Goal: Communication & Community: Answer question/provide support

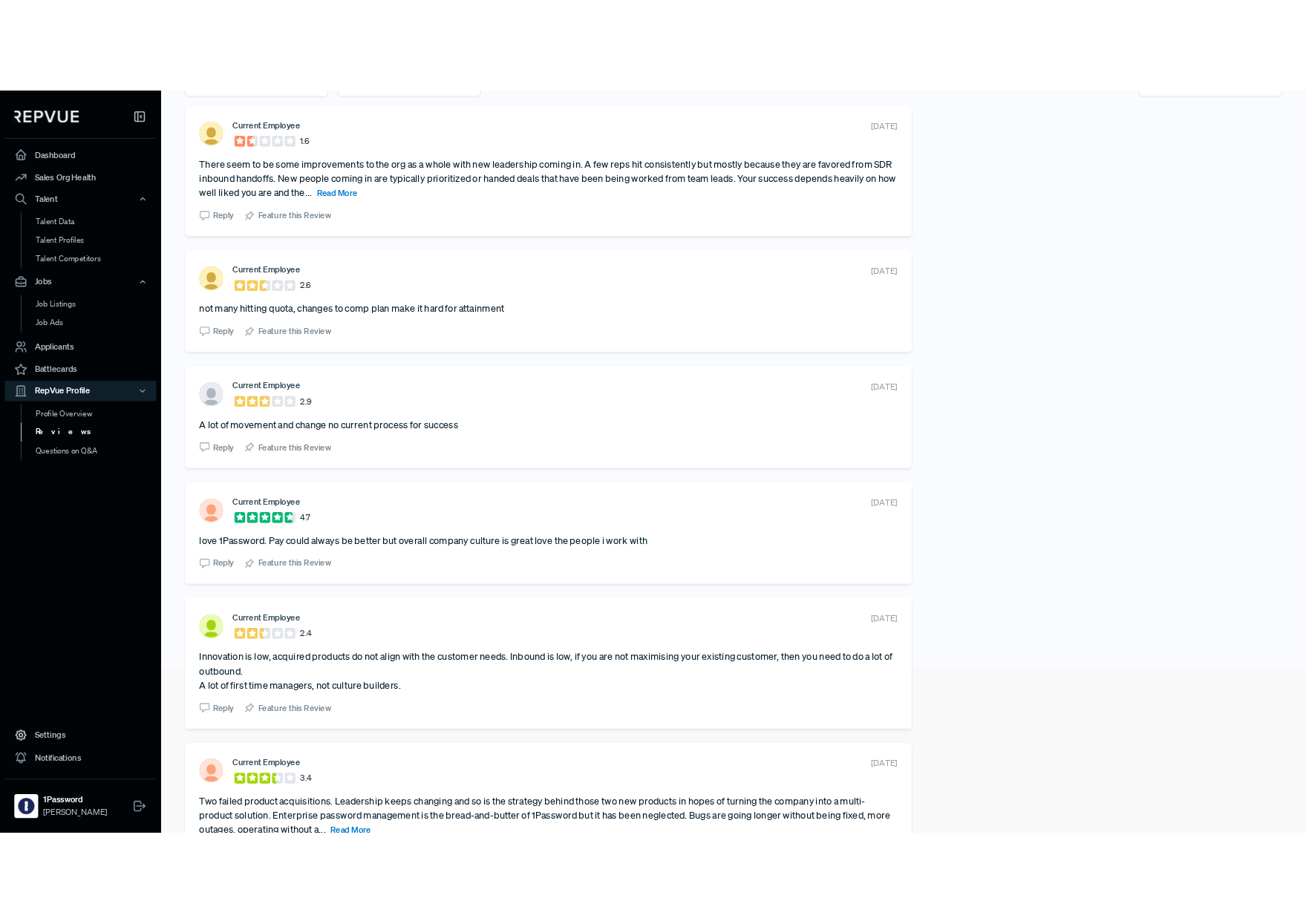
scroll to position [206, 0]
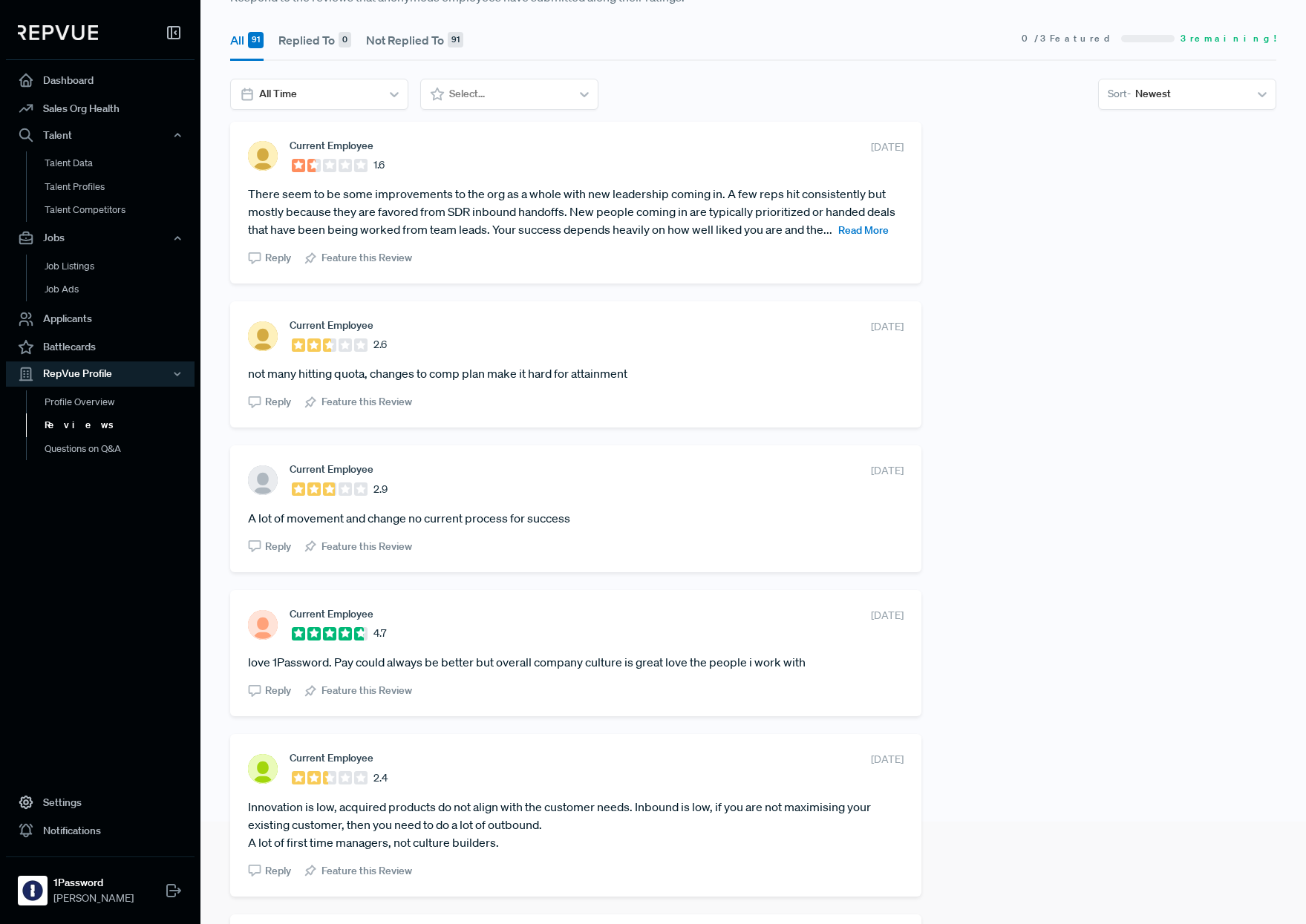
scroll to position [100, 0]
click at [392, 659] on article "love 1Password. Pay could always be better but overall company culture is great…" at bounding box center [576, 664] width 655 height 18
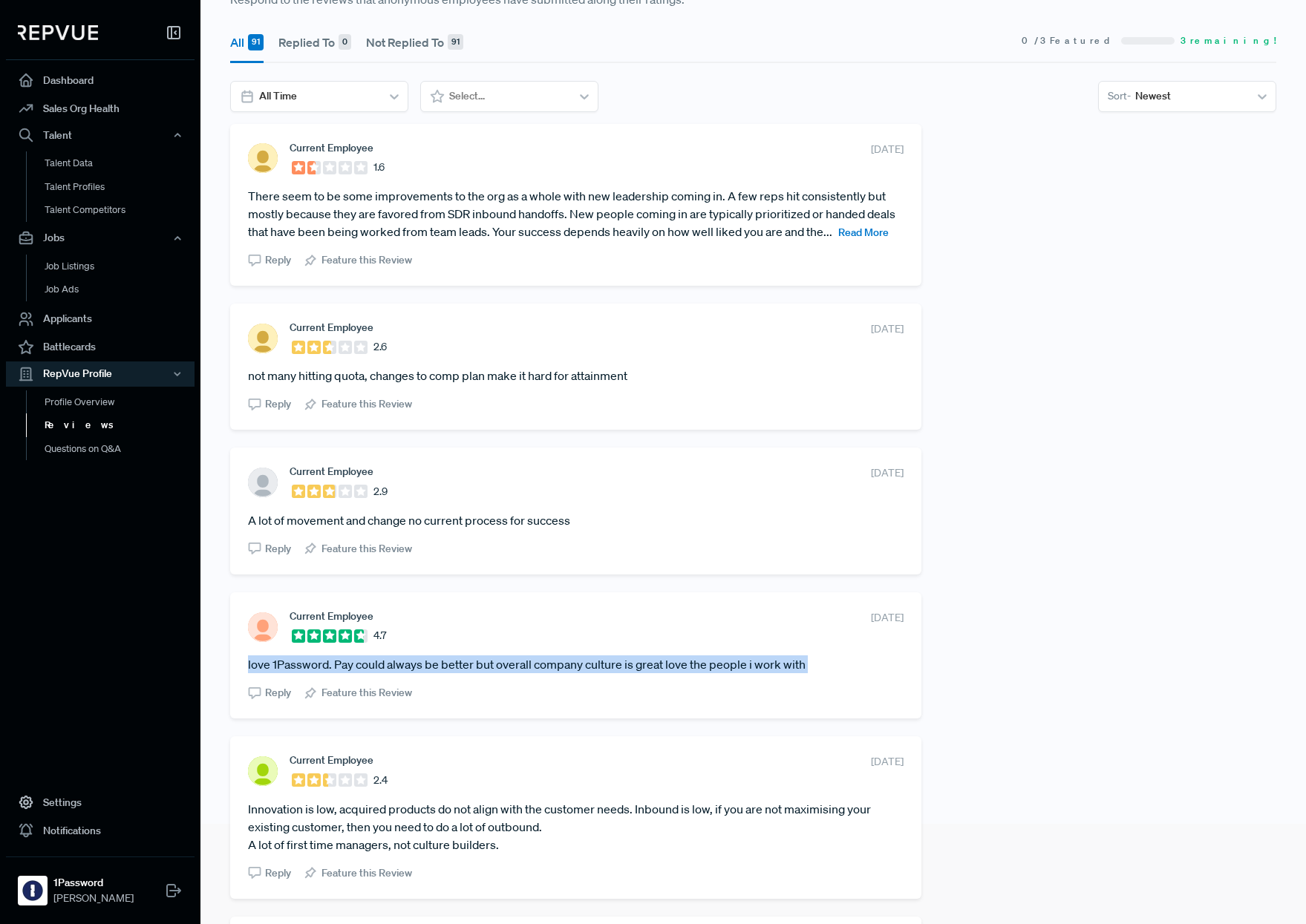
click at [392, 659] on article "love 1Password. Pay could always be better but overall company culture is great…" at bounding box center [576, 664] width 655 height 18
copy section "love 1Password. Pay could always be better but overall company culture is great…"
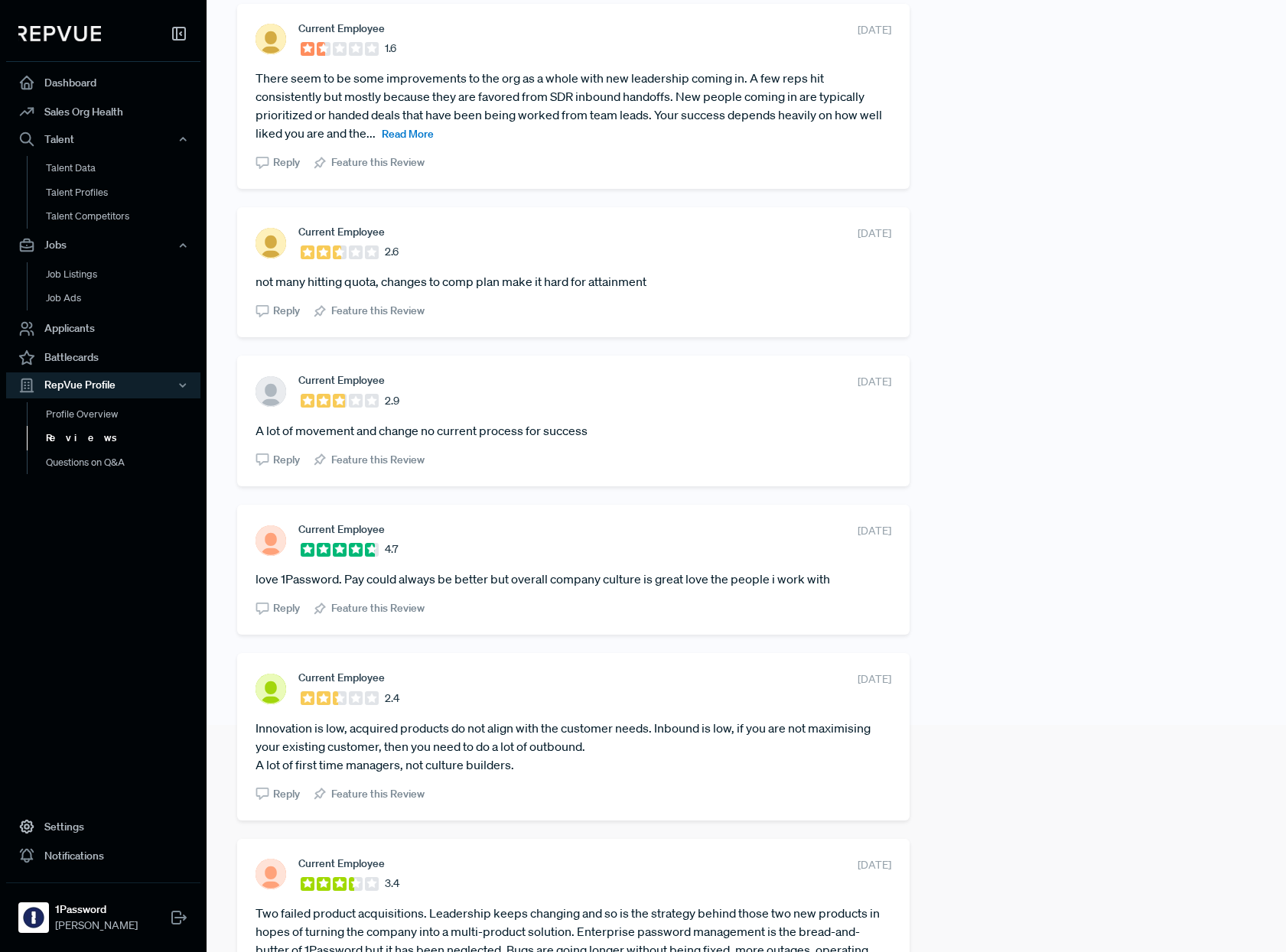
scroll to position [330, 0]
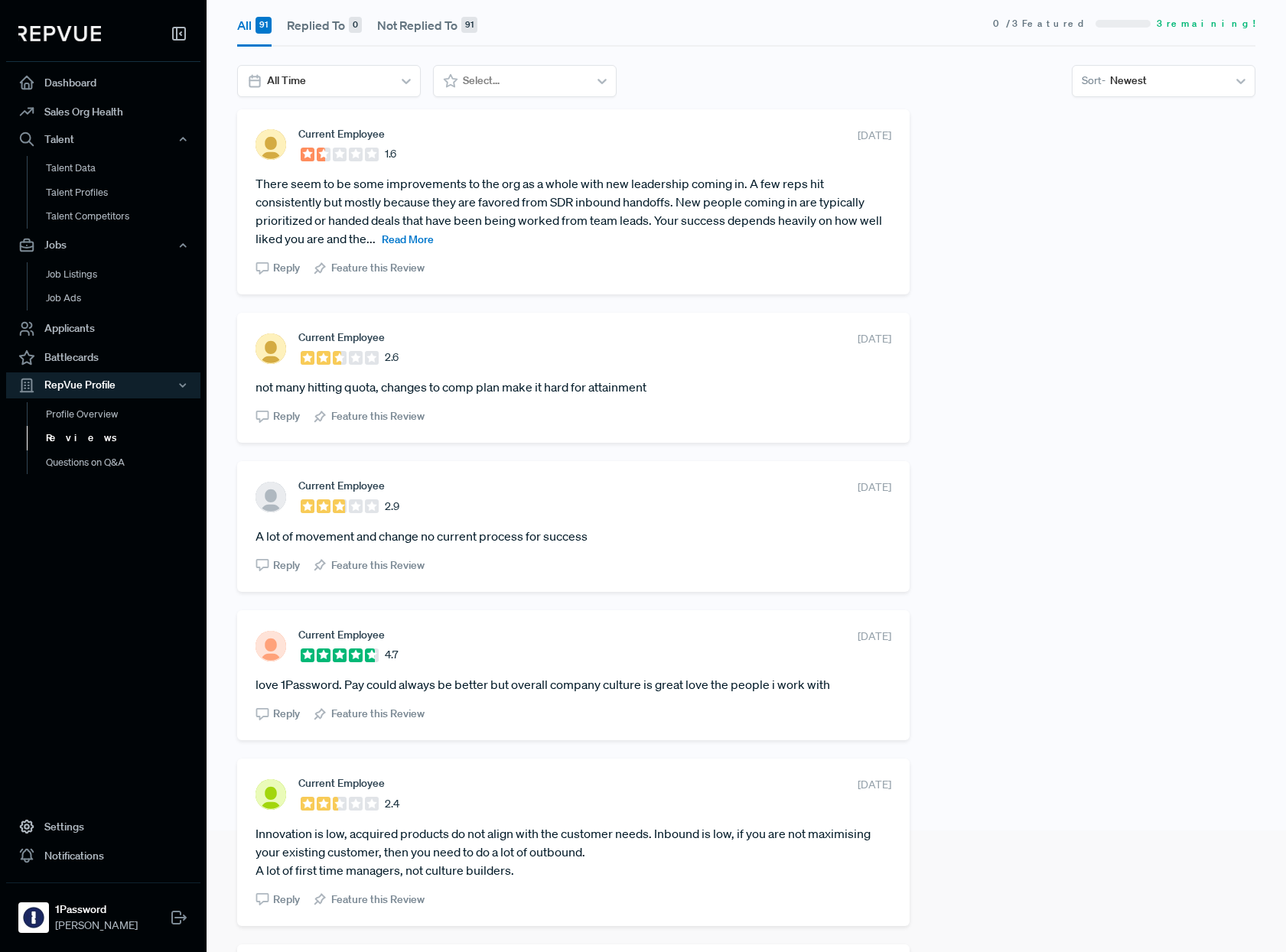
scroll to position [158, 0]
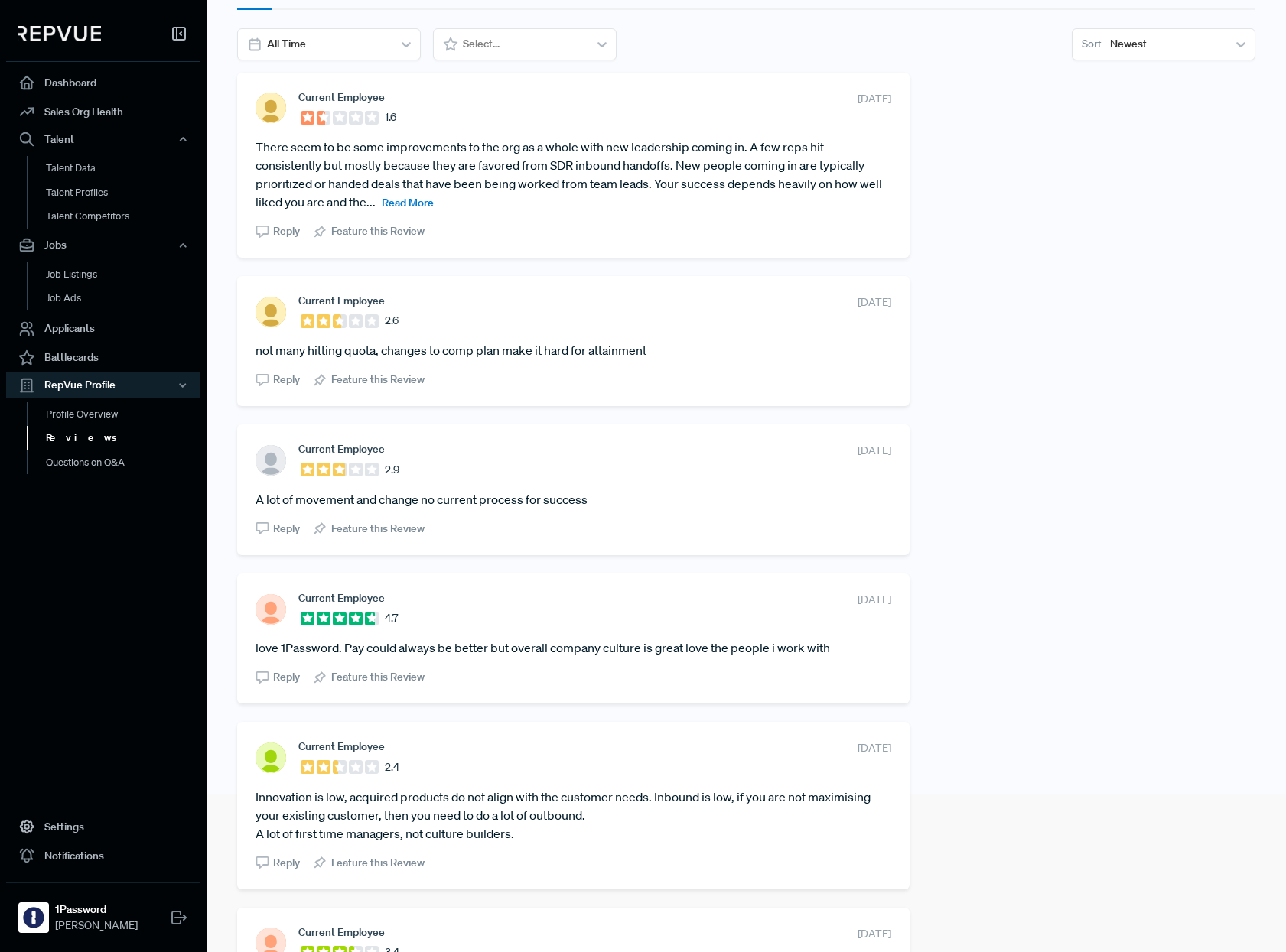
click at [382, 207] on span "Read More" at bounding box center [407, 203] width 52 height 14
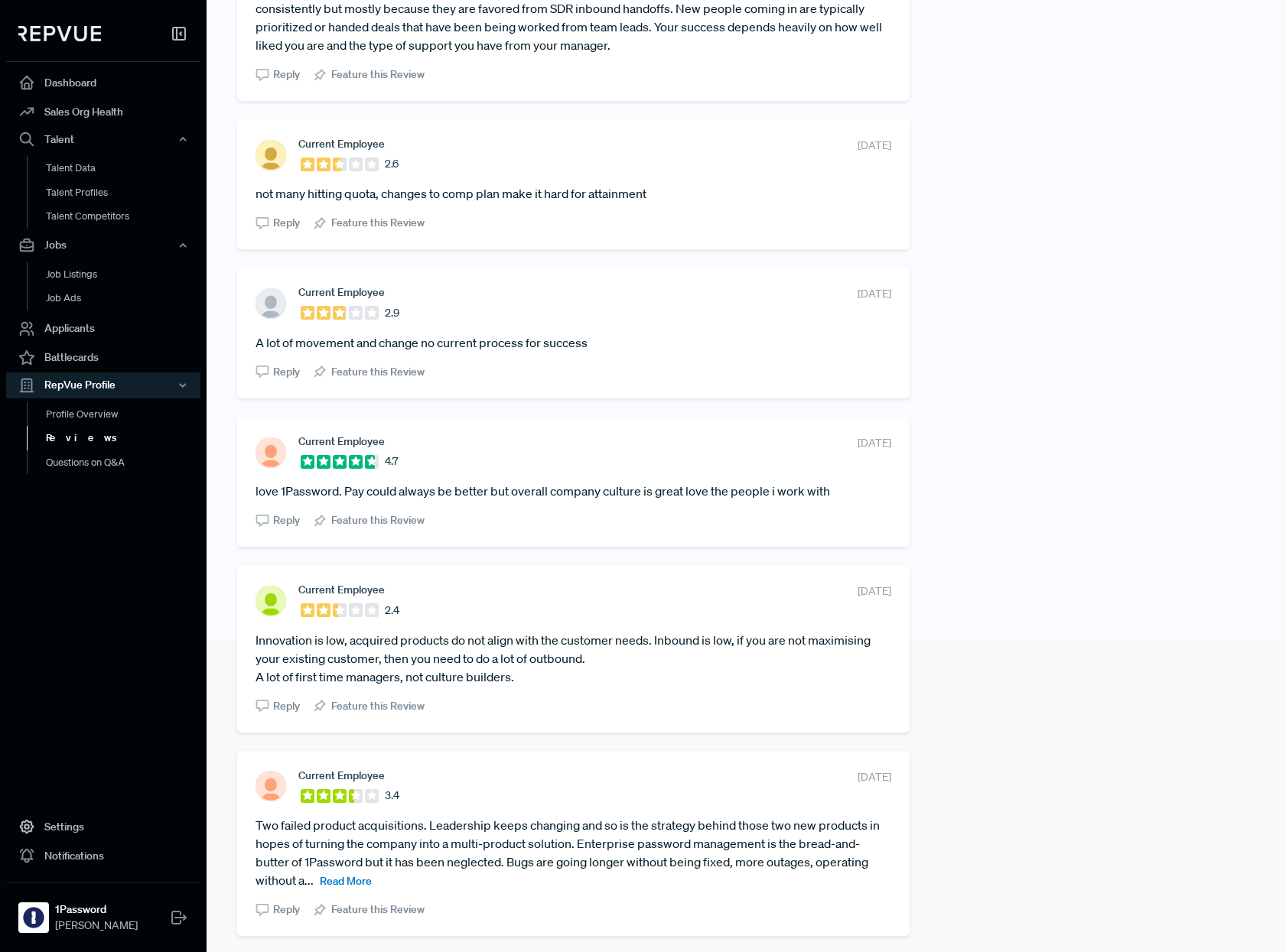
scroll to position [292, 0]
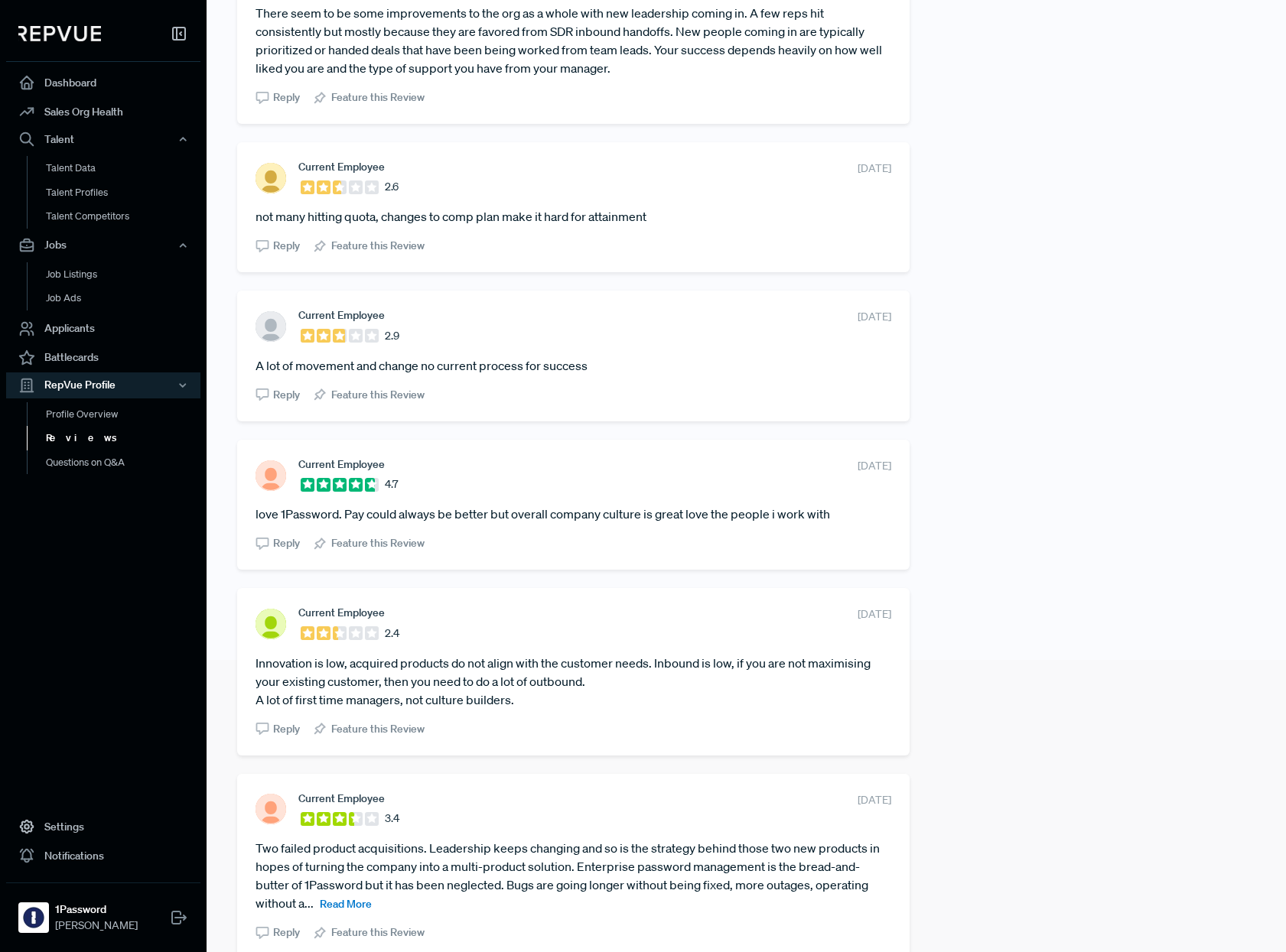
click at [274, 542] on span "Reply" at bounding box center [286, 543] width 26 height 16
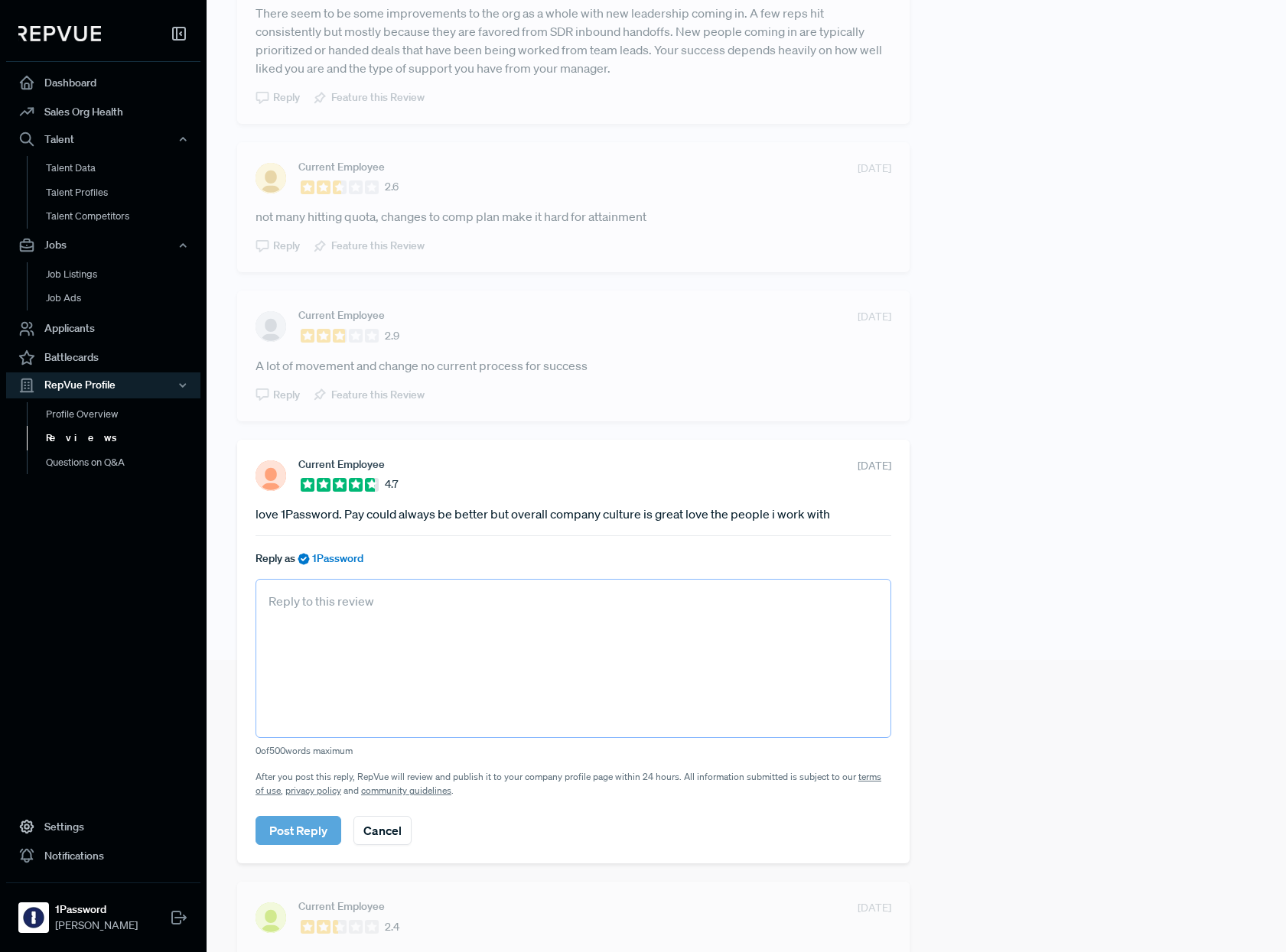
click at [342, 617] on textarea at bounding box center [573, 657] width 635 height 159
paste textarea "Hi there, Thanks so much for sharing your thoughts! We appreciate your feedback…"
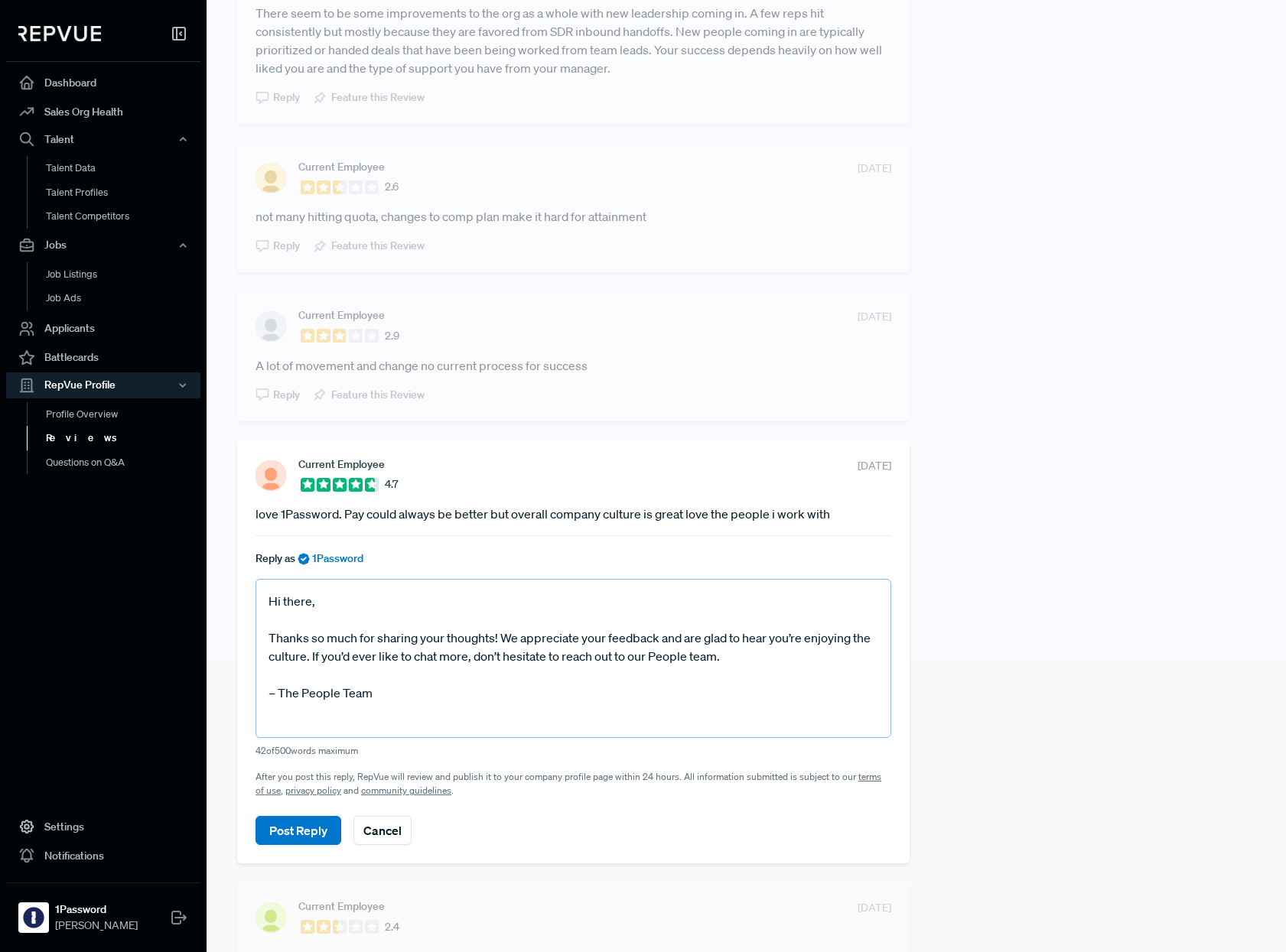
click at [274, 694] on textarea "Hi there, Thanks so much for sharing your thoughts! We appreciate your feedback…" at bounding box center [573, 657] width 635 height 159
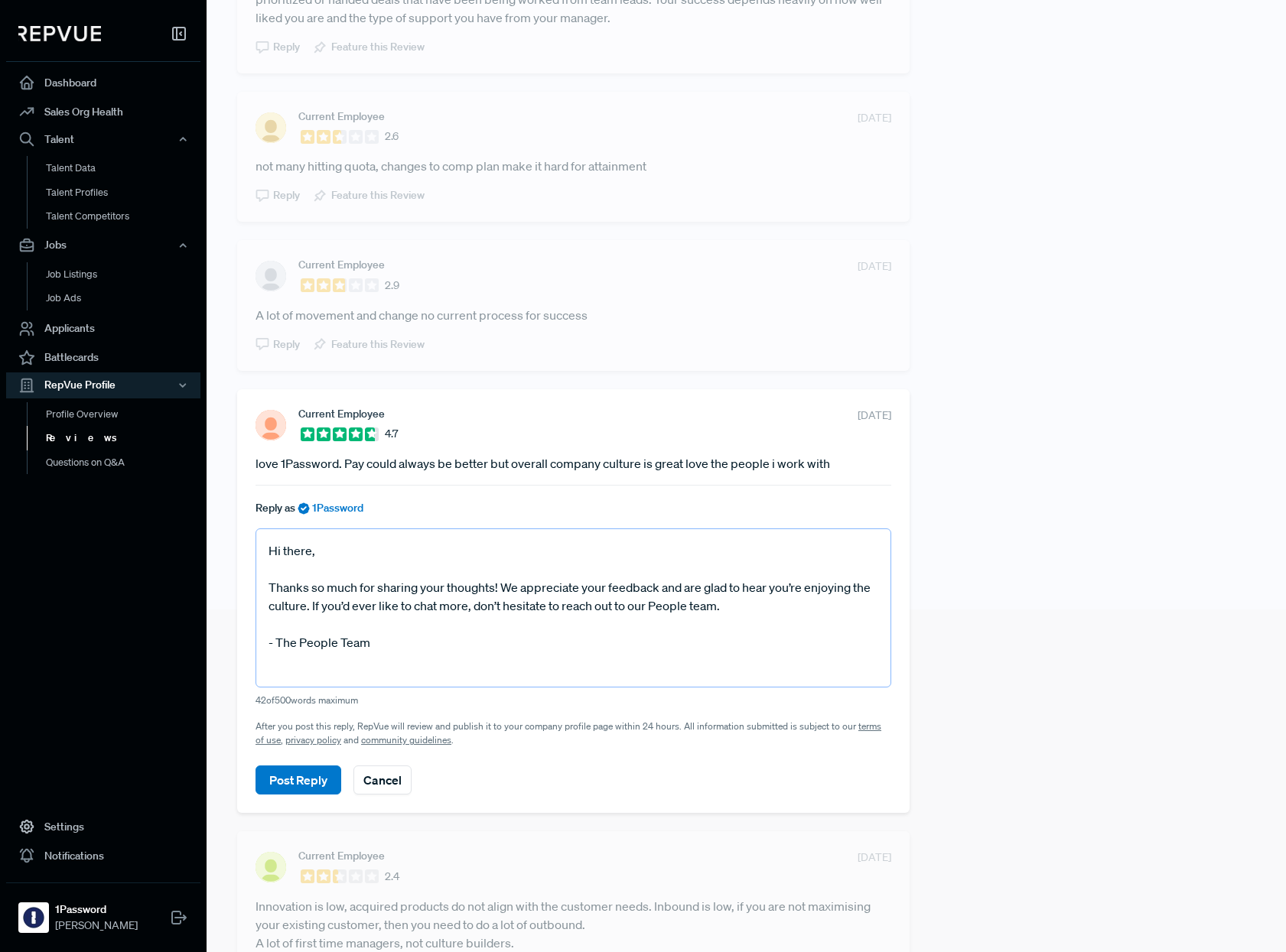
scroll to position [343, 0]
click at [304, 606] on textarea "Hi there, Thanks so much for sharing your thoughts! We appreciate your feedback…" at bounding box center [573, 607] width 635 height 159
click at [445, 650] on textarea "Hi there, Thanks so much for sharing your thoughts! We appreciate your feedback…" at bounding box center [573, 607] width 635 height 159
click at [302, 607] on textarea "Hi there, Thanks so much for sharing your thoughts! We appreciate your feedback…" at bounding box center [573, 607] width 635 height 159
click at [422, 640] on textarea "Hi there, Thanks so much for sharing your thoughts! We appreciate your feedback…" at bounding box center [573, 607] width 635 height 159
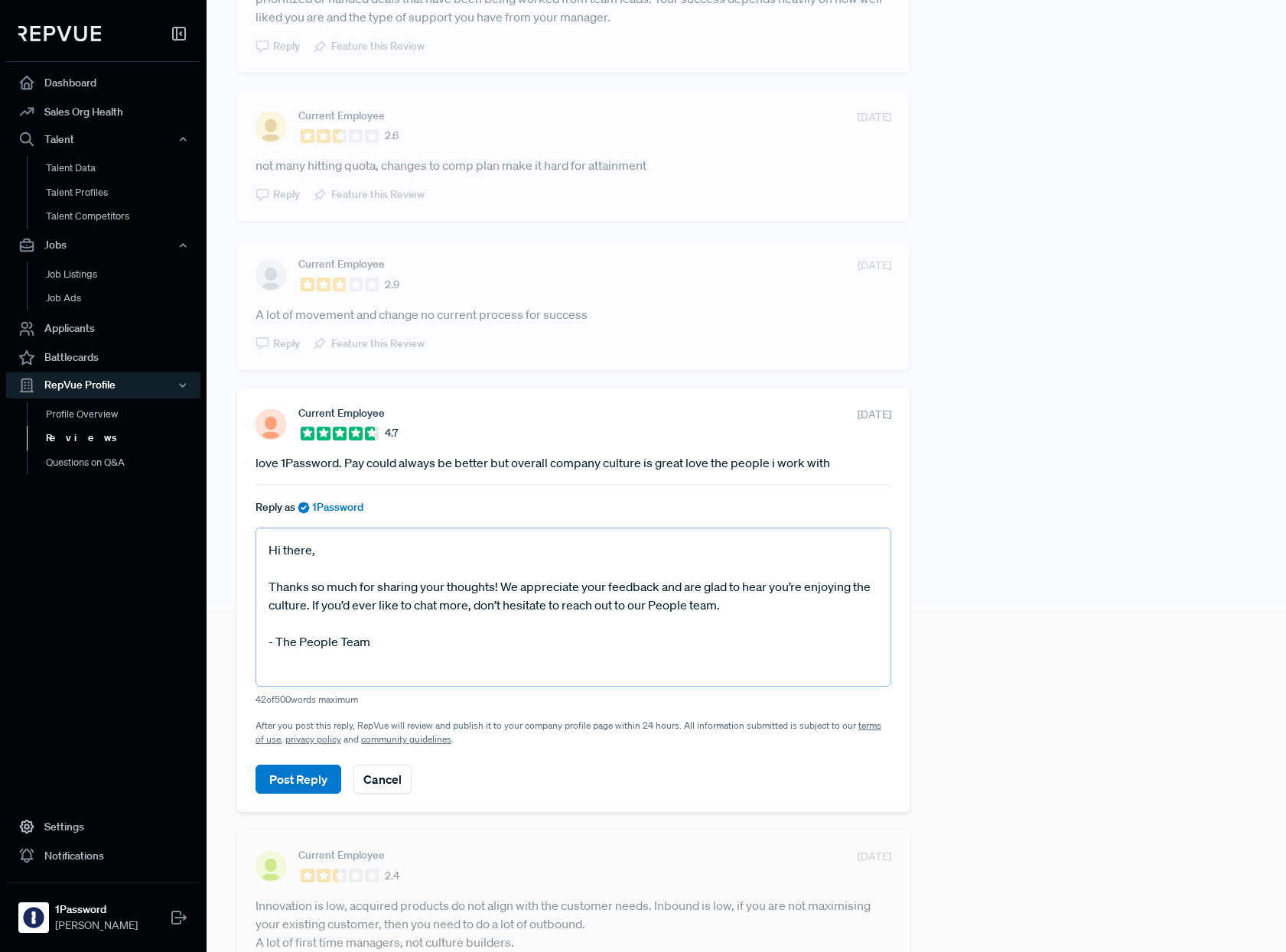
click at [304, 609] on textarea "Hi there, Thanks so much for sharing your thoughts! We appreciate your feedback…" at bounding box center [573, 607] width 635 height 159
click at [439, 656] on textarea "Hi there, Thanks so much for sharing your thoughts! We appreciate your feedback…" at bounding box center [573, 607] width 635 height 159
type textarea "Hi there, Thanks so much for sharing your thoughts! We appreciate your feedback…"
click at [302, 780] on button "Post Reply" at bounding box center [299, 779] width 86 height 29
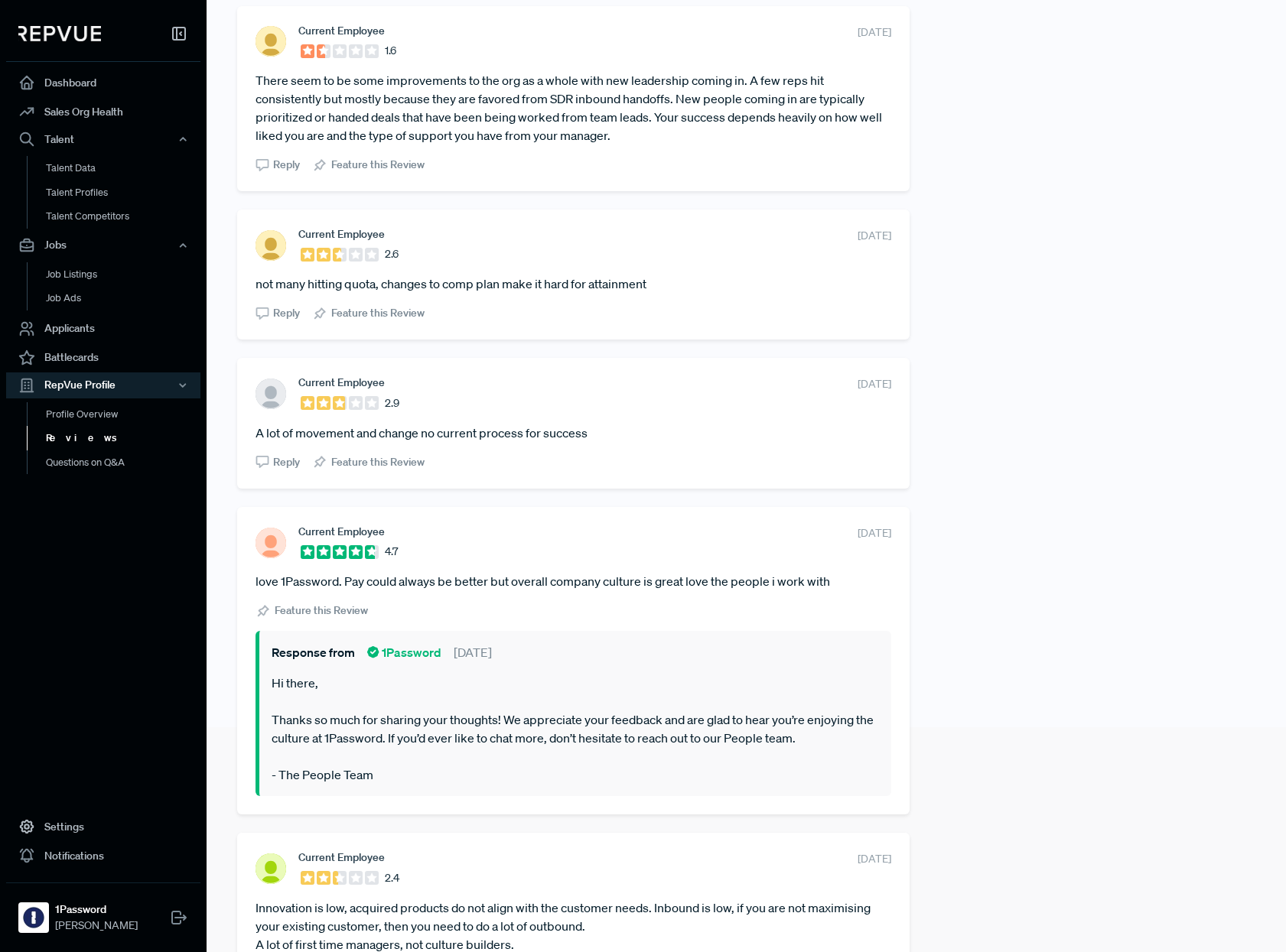
scroll to position [122, 0]
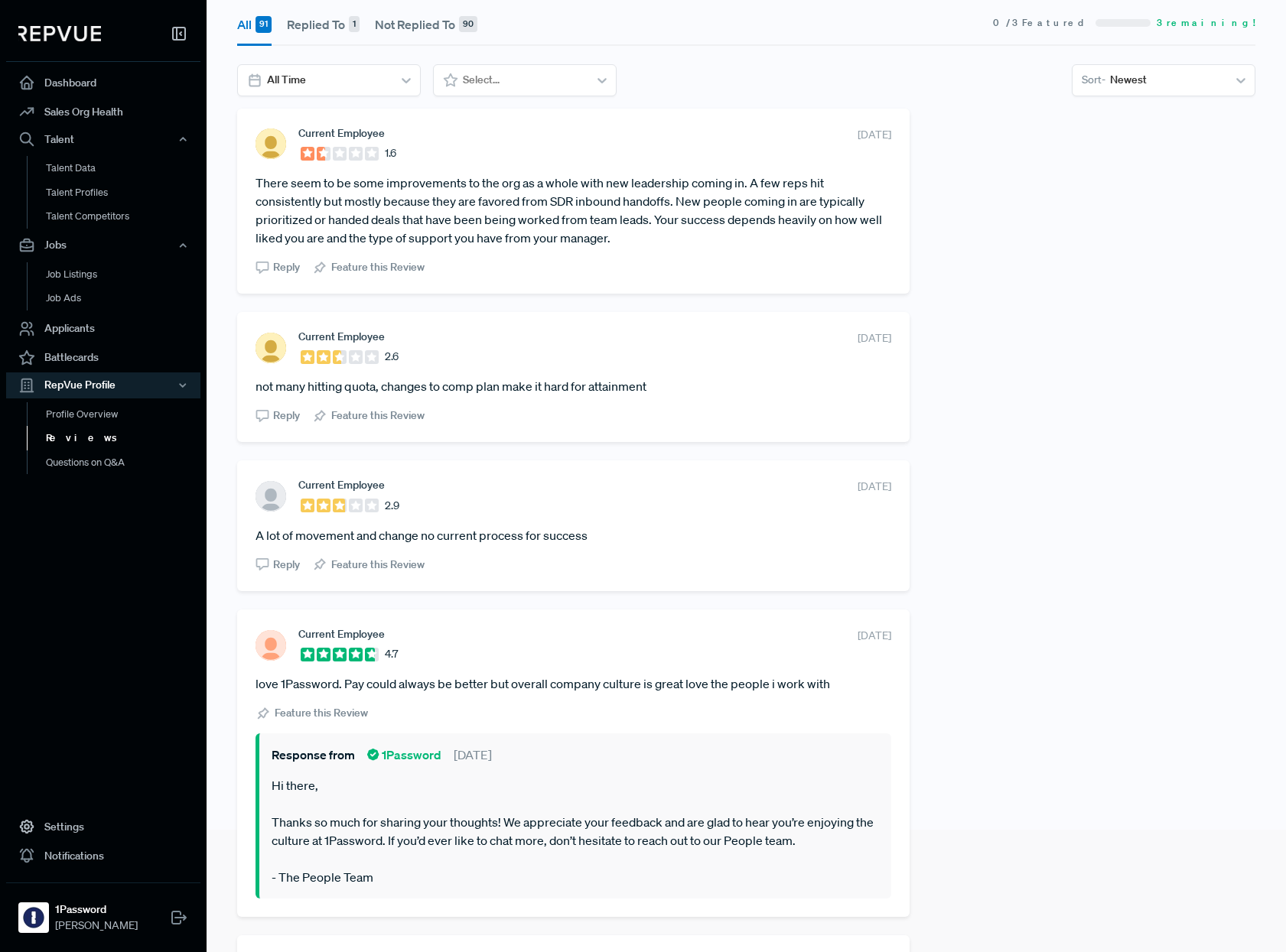
click at [304, 533] on article "A lot of movement and change no current process for success" at bounding box center [573, 535] width 635 height 19
copy section "A lot of movement and change no current process for success"
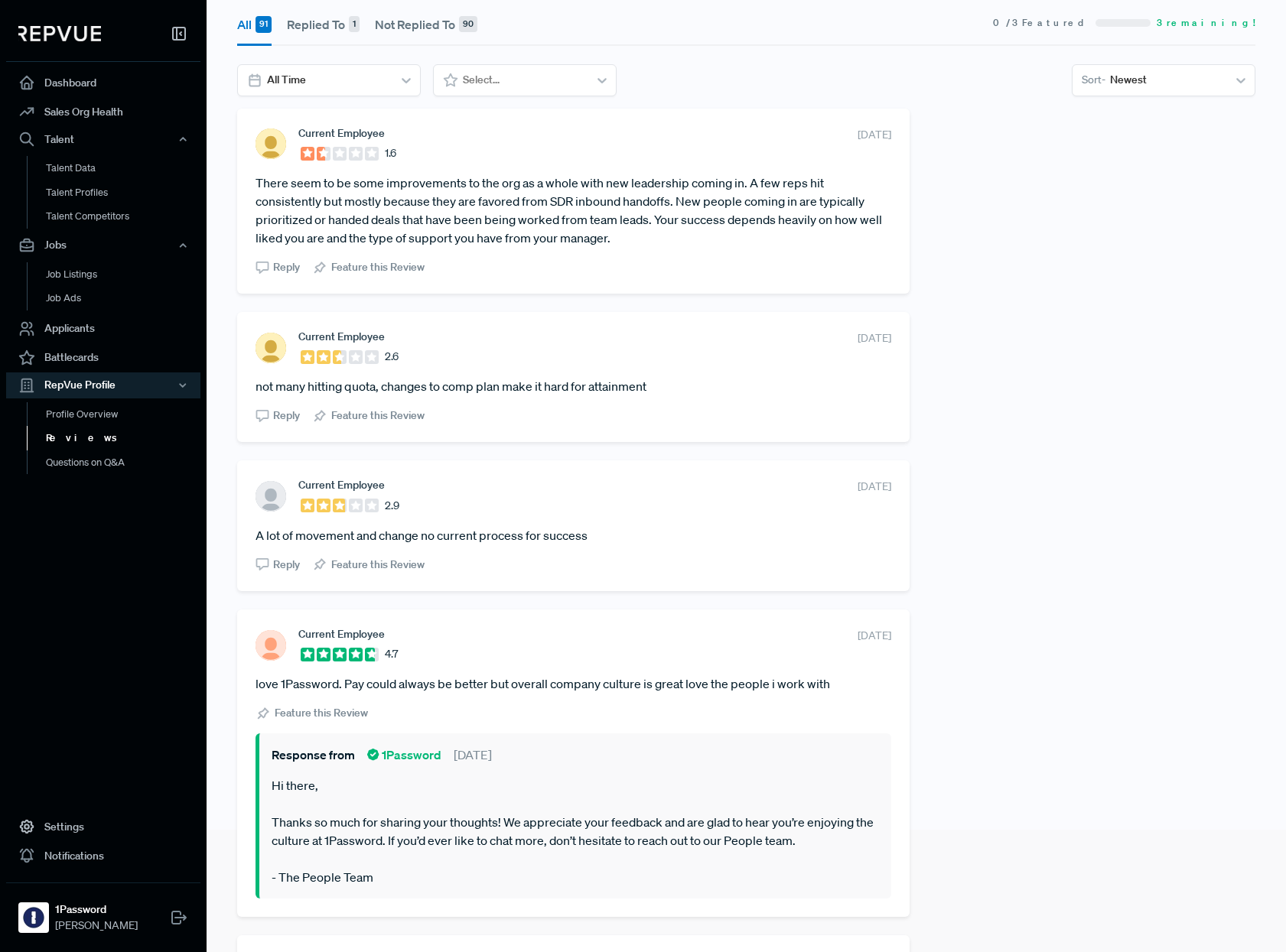
click at [273, 572] on span "Reply" at bounding box center [286, 565] width 26 height 16
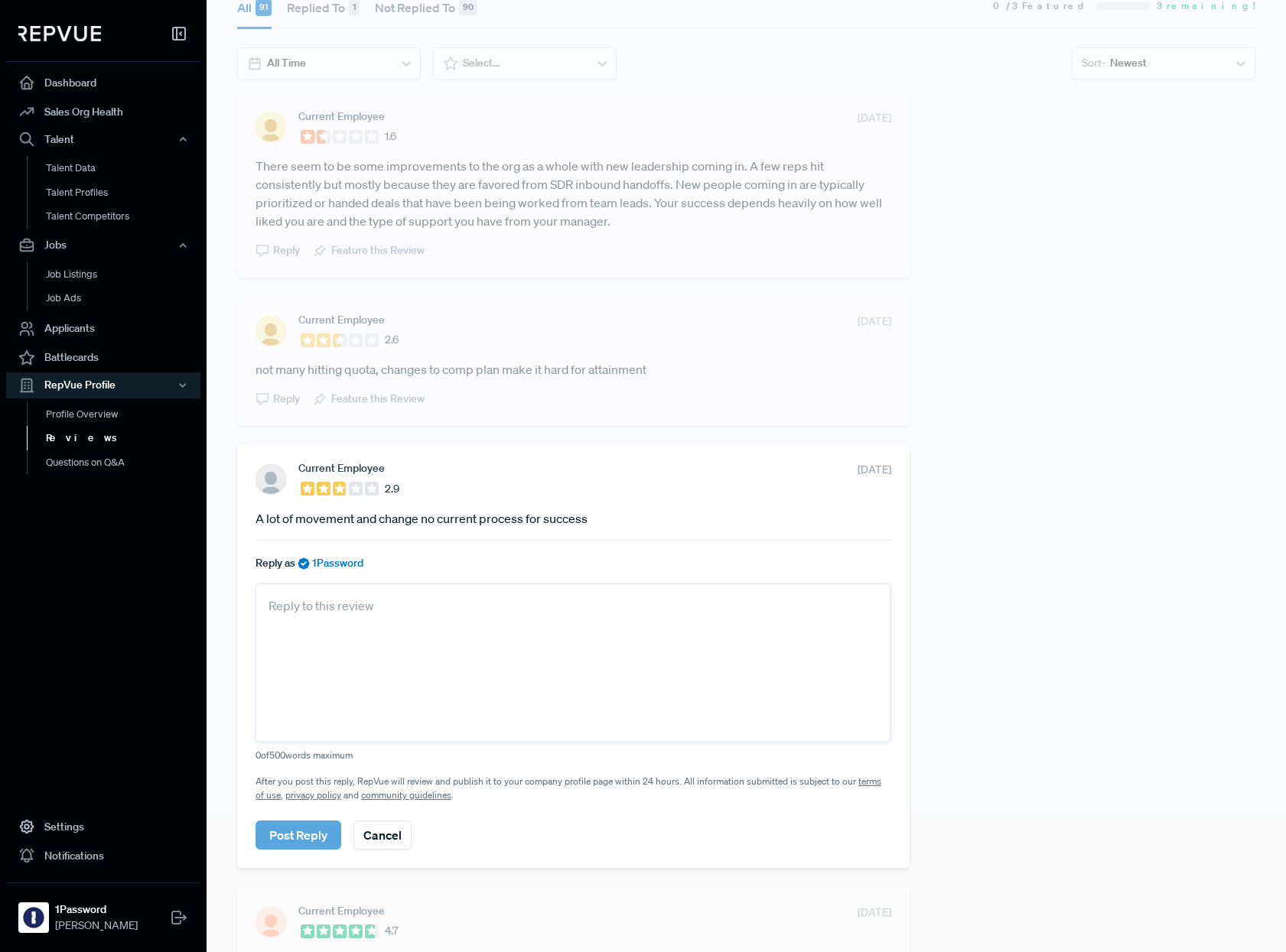
scroll to position [115, 0]
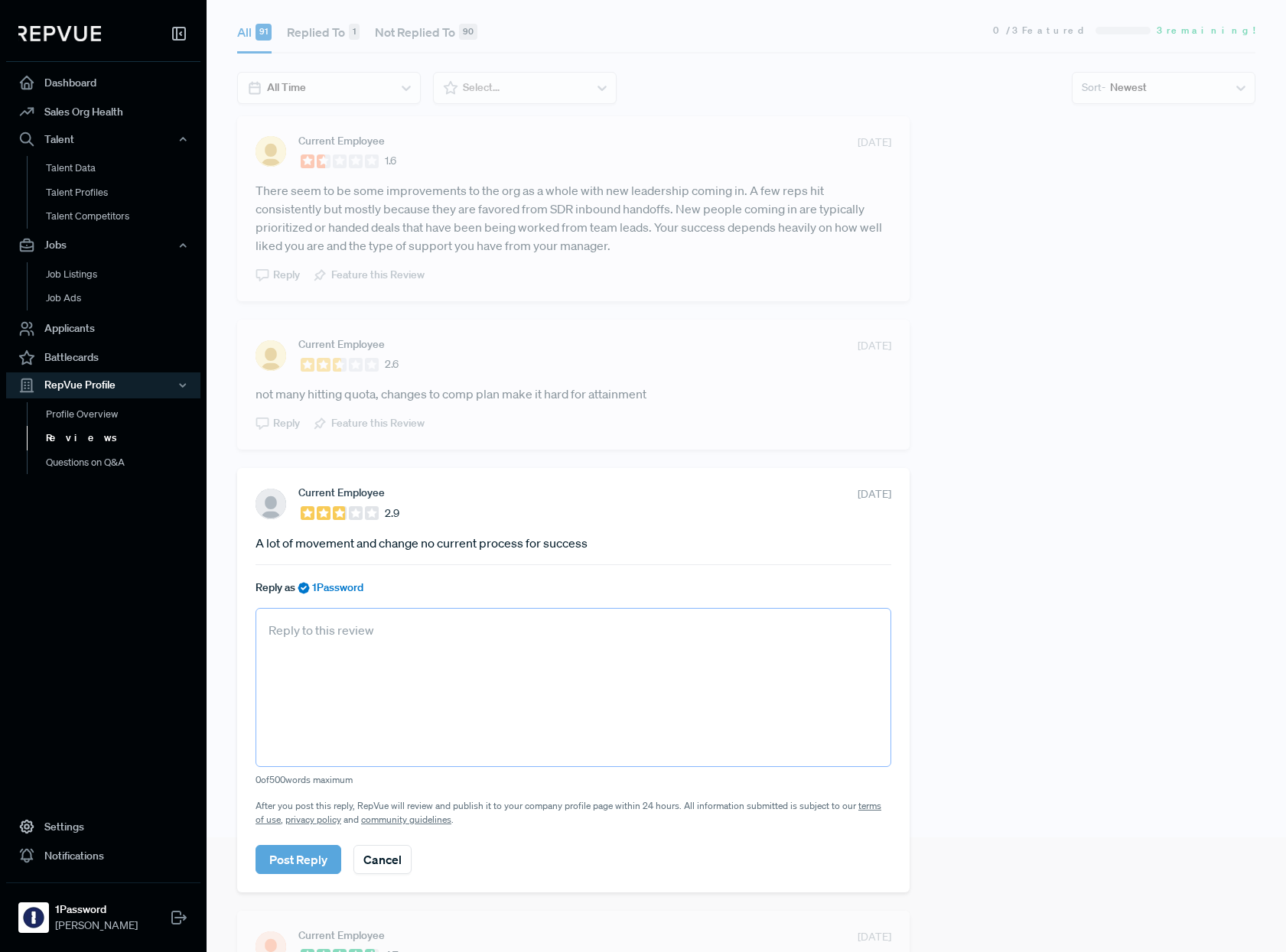
click at [387, 667] on textarea at bounding box center [573, 687] width 635 height 159
paste textarea "Hi there, Thank you for taking the time to share your experience. Your feedback…"
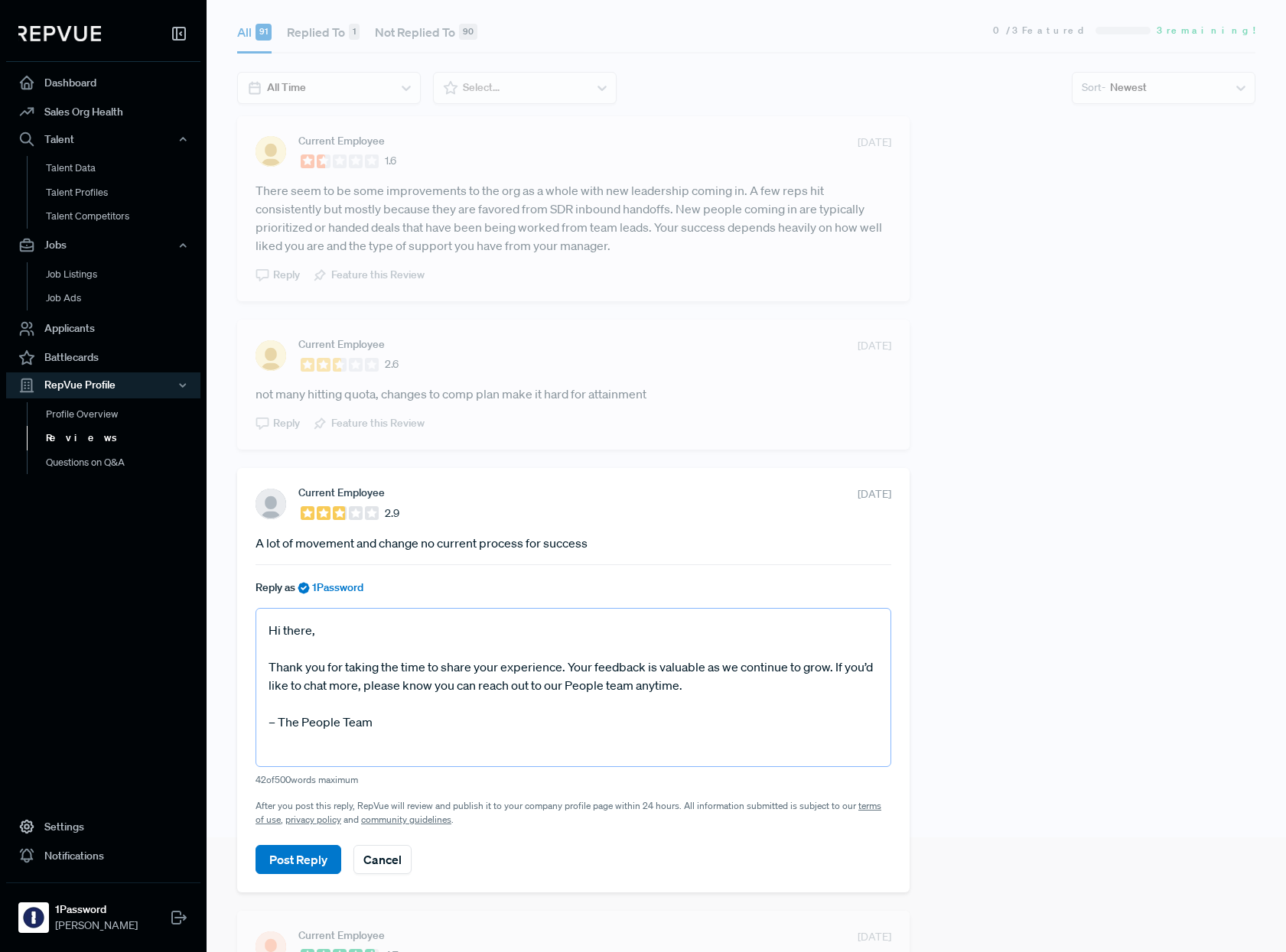
click at [275, 724] on textarea "Hi there, Thank you for taking the time to share your experience. Your feedback…" at bounding box center [573, 687] width 635 height 159
type textarea "Hi there, Thank you for taking the time to share your experience. Your feedback…"
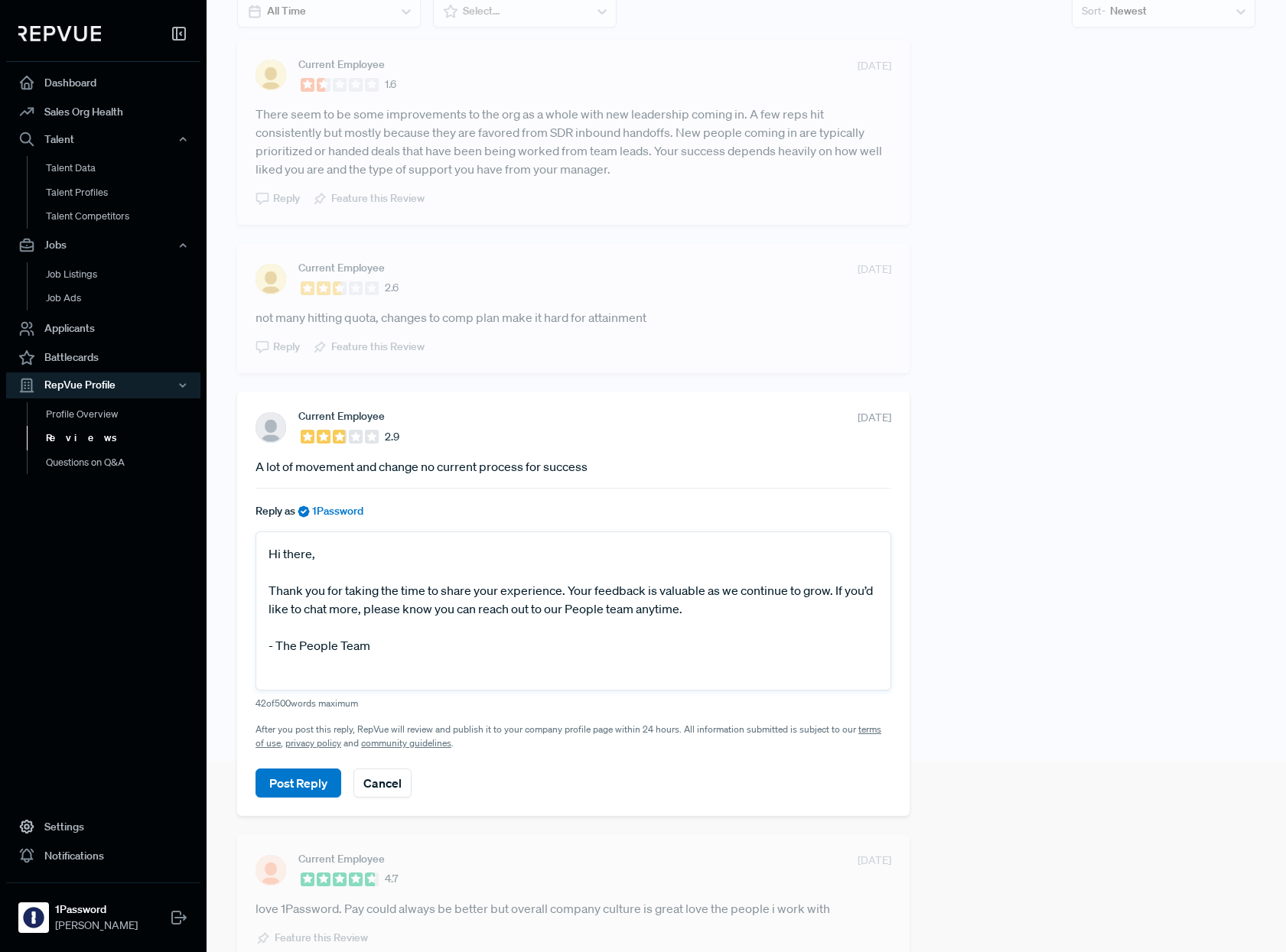
scroll to position [203, 0]
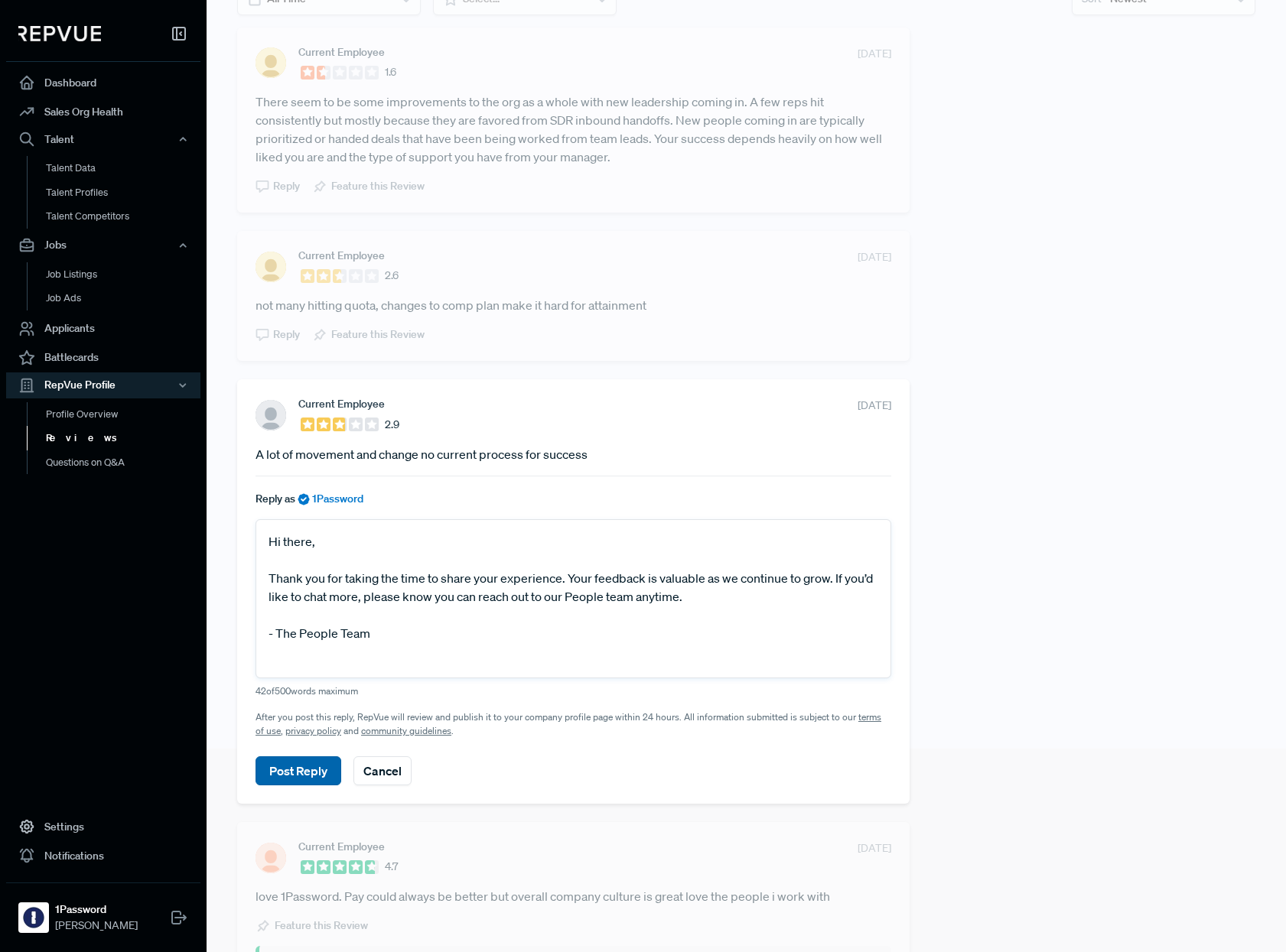
click at [307, 770] on button "Post Reply" at bounding box center [299, 771] width 86 height 29
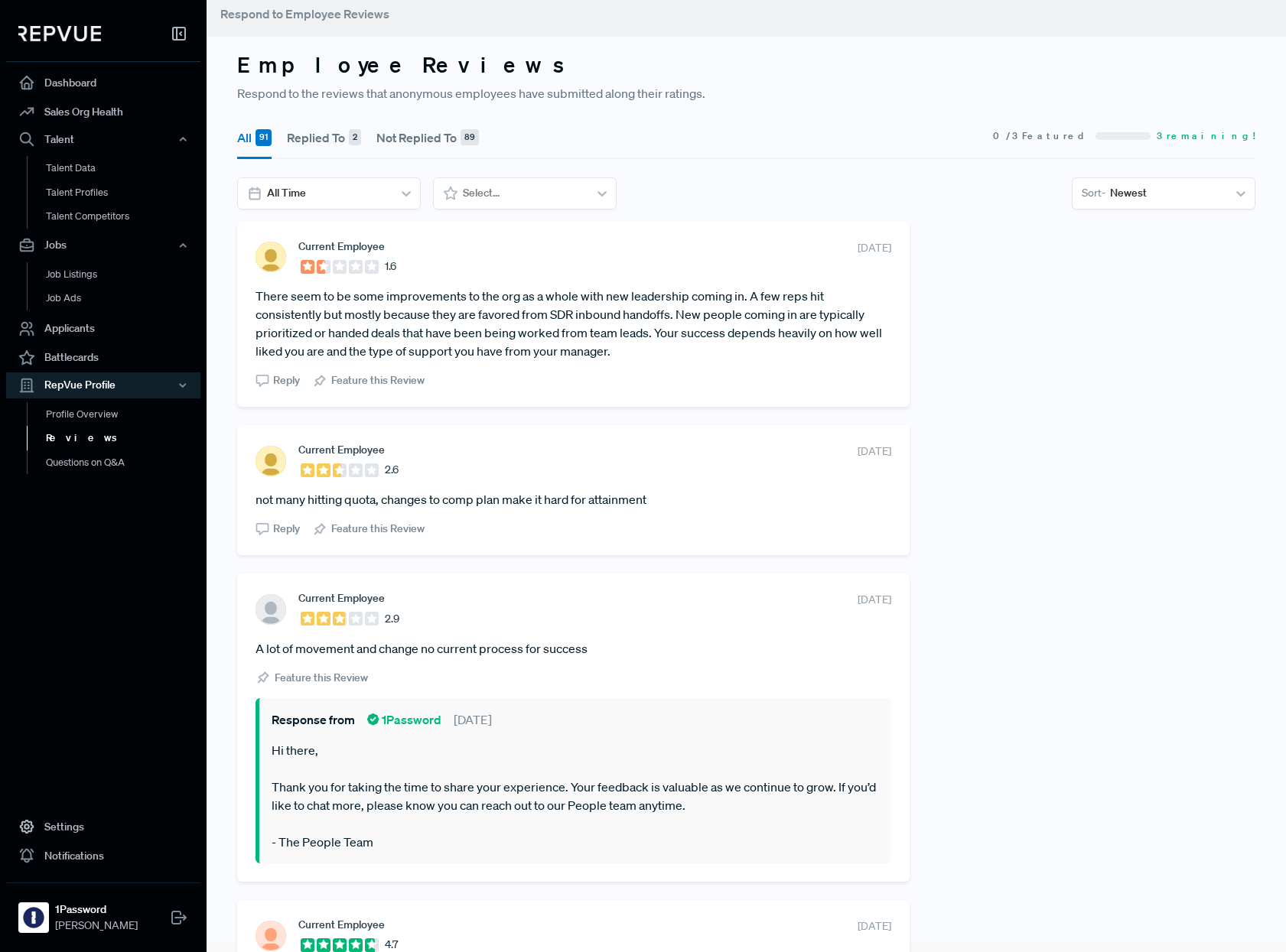
scroll to position [0, 0]
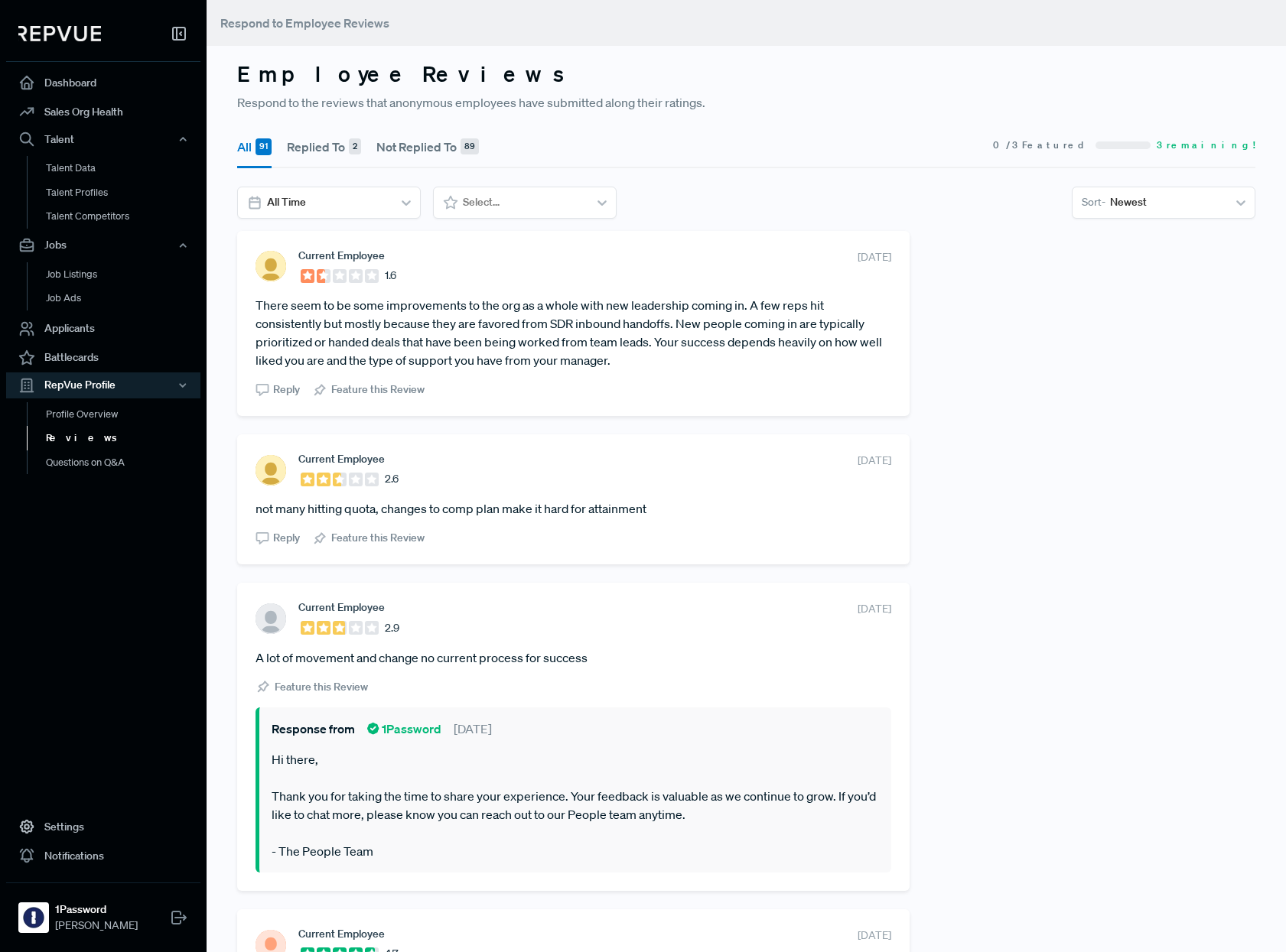
click at [373, 514] on article "not many hitting quota, changes to comp plan make it hard for attainment" at bounding box center [573, 508] width 635 height 19
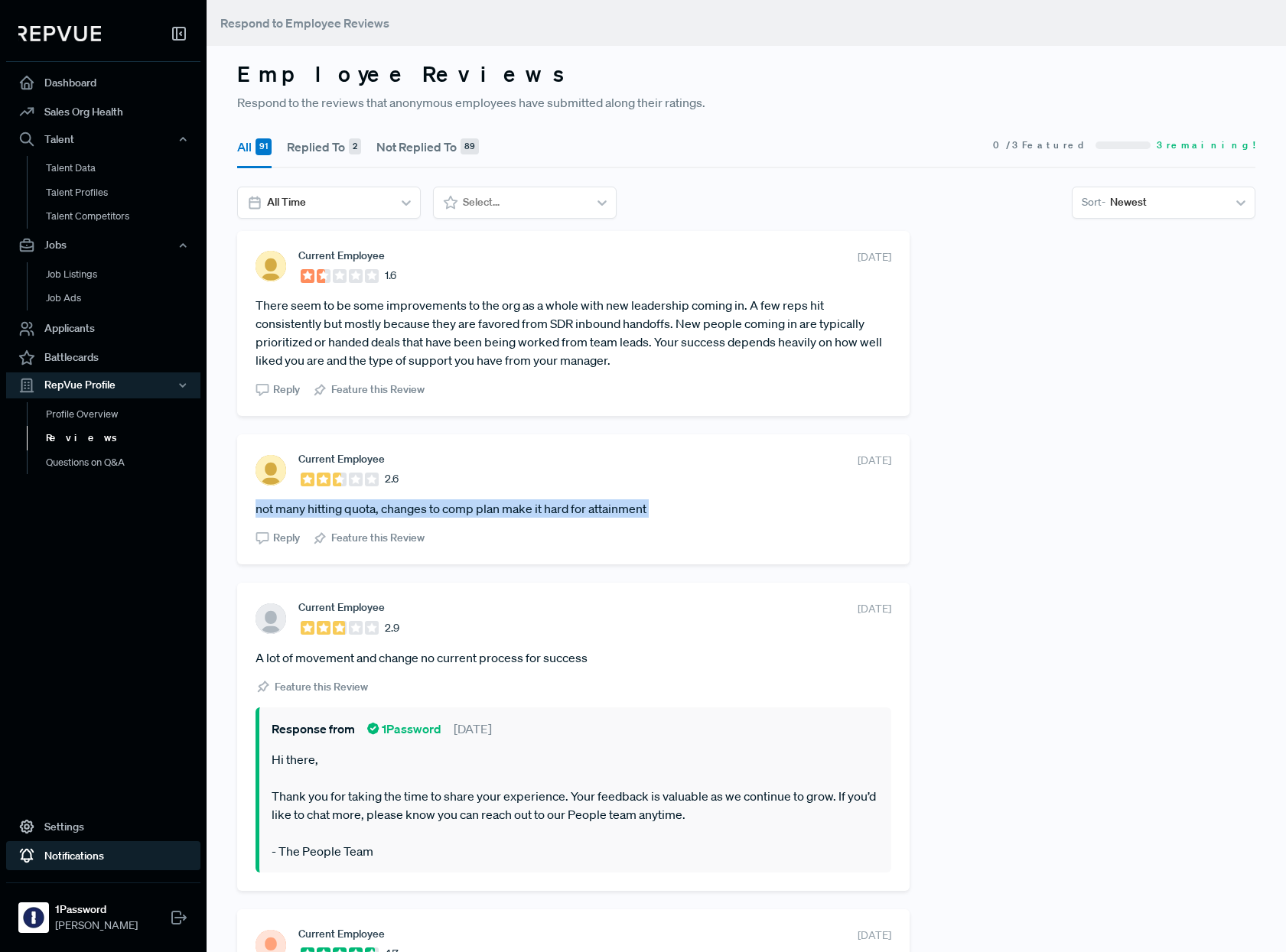
copy section "not many hitting quota, changes to comp plan make it hard for attainment"
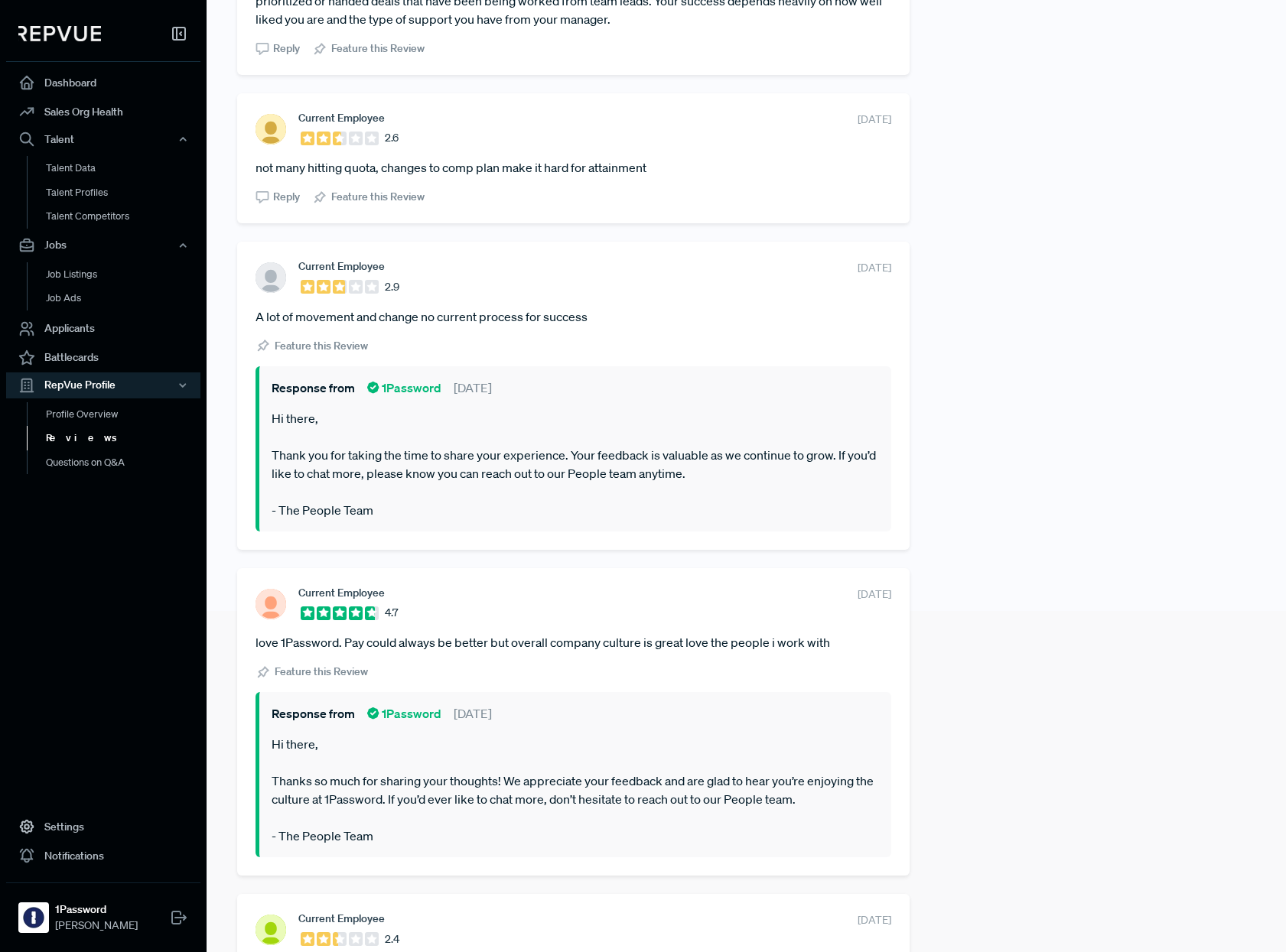
scroll to position [119, 0]
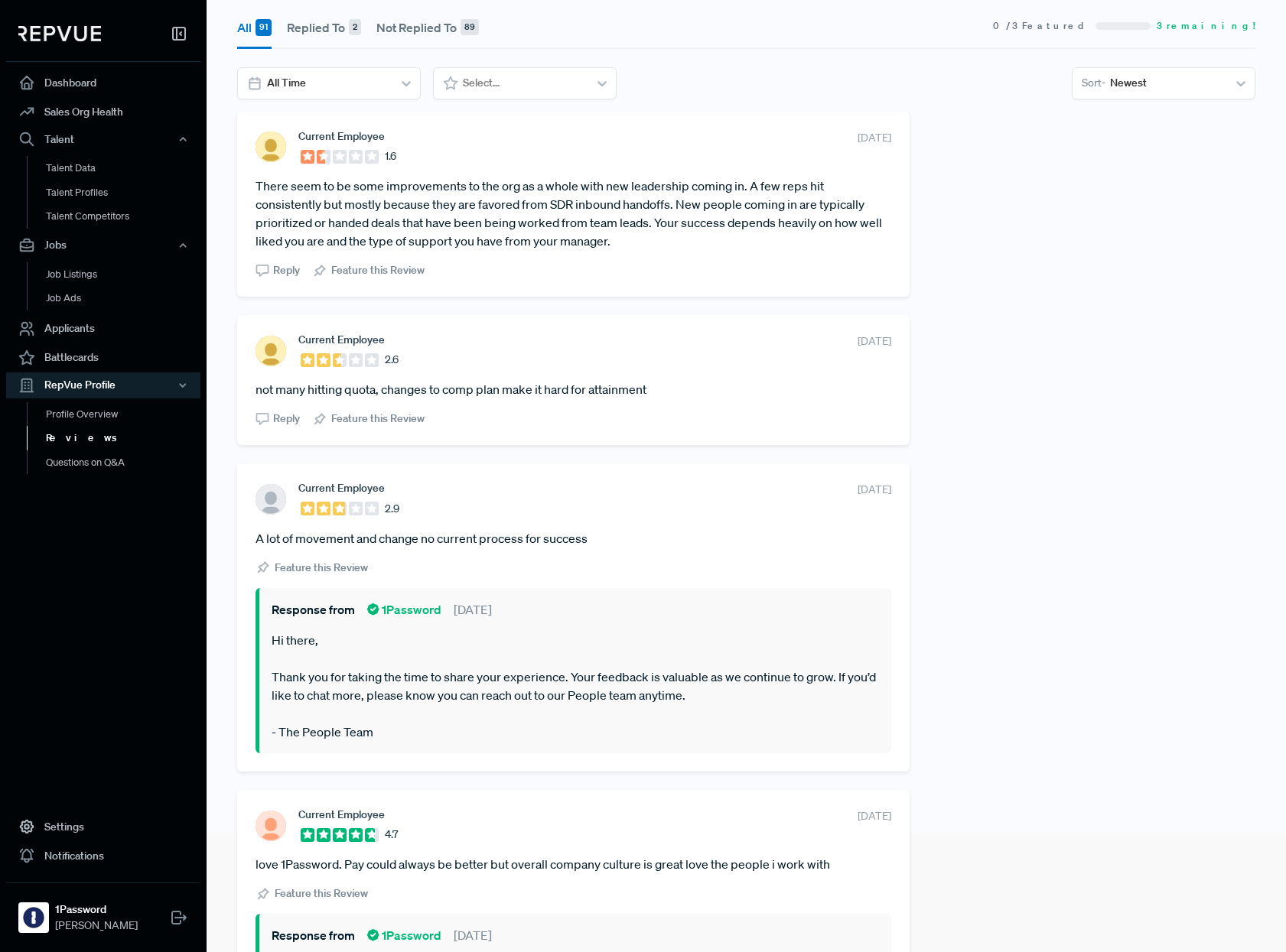
click at [278, 418] on span "Reply" at bounding box center [286, 418] width 26 height 16
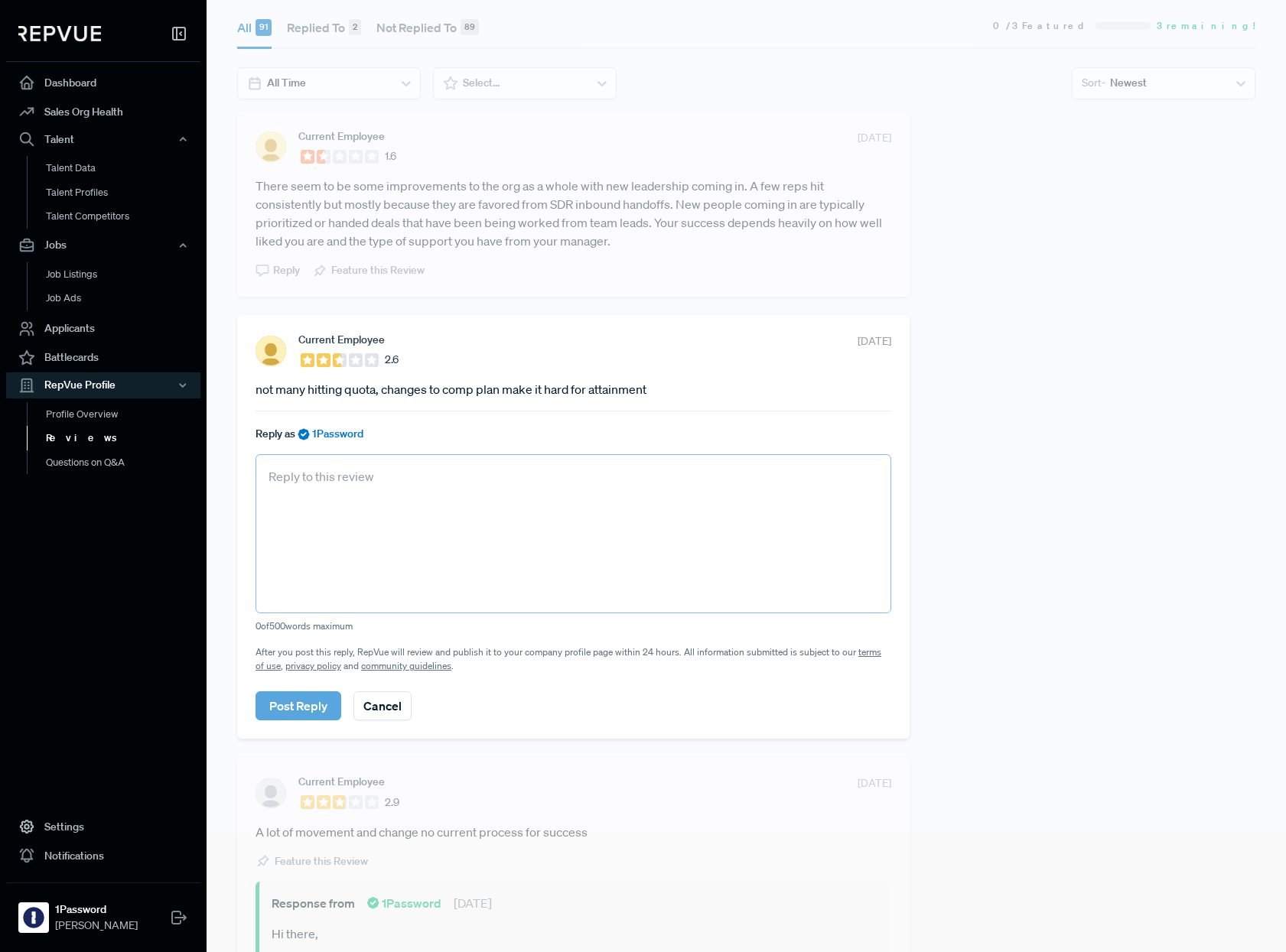
click at [324, 511] on textarea at bounding box center [573, 534] width 635 height 159
paste textarea "Hi there, Thank you for sharing your experience. We appreciate your candid feed…"
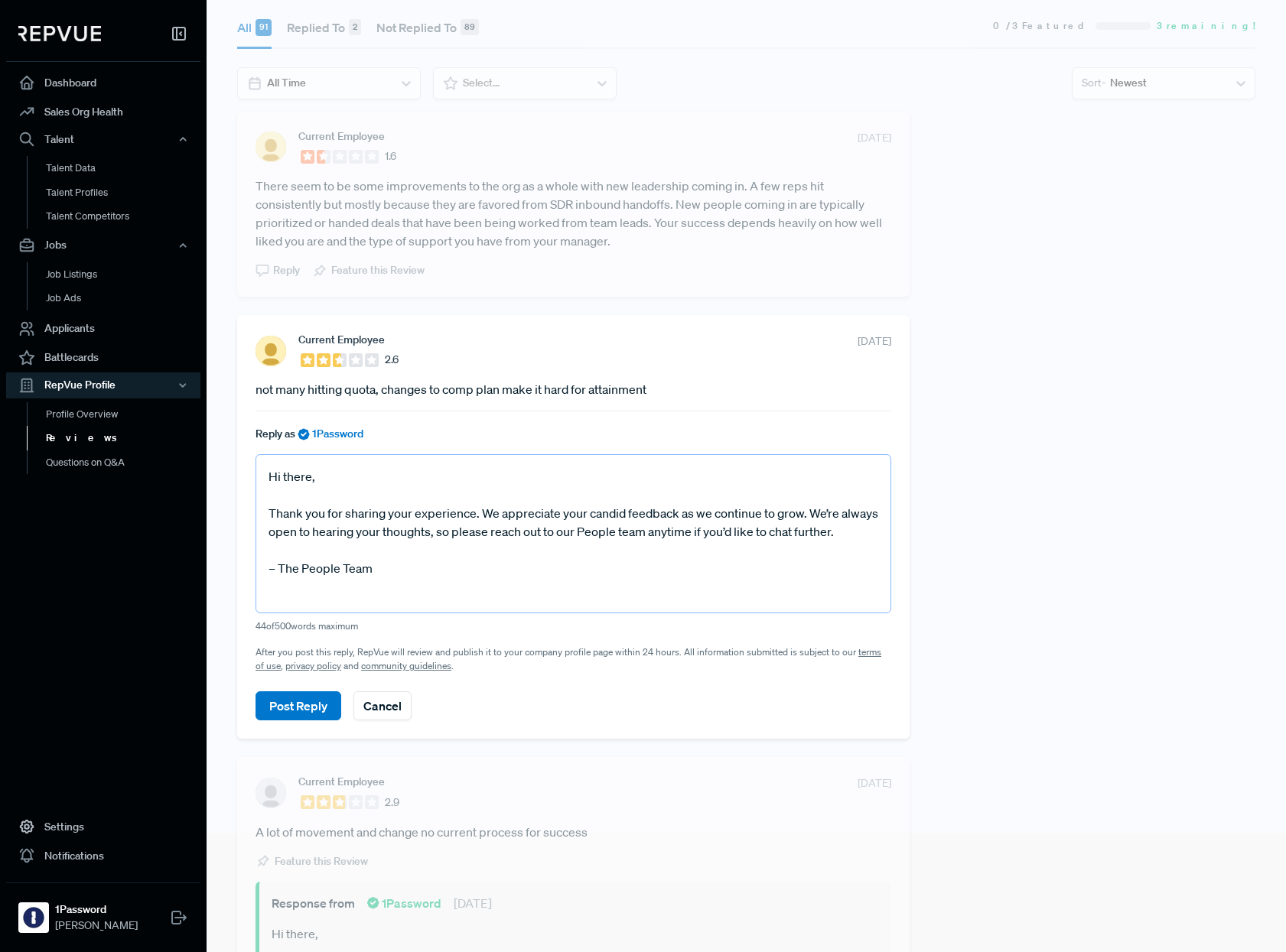
click at [272, 572] on textarea "Hi there, Thank you for sharing your experience. We appreciate your candid feed…" at bounding box center [573, 534] width 635 height 159
click at [448, 588] on textarea "Hi there, Thank you for sharing your experience. We appreciate your candid feed…" at bounding box center [573, 534] width 635 height 159
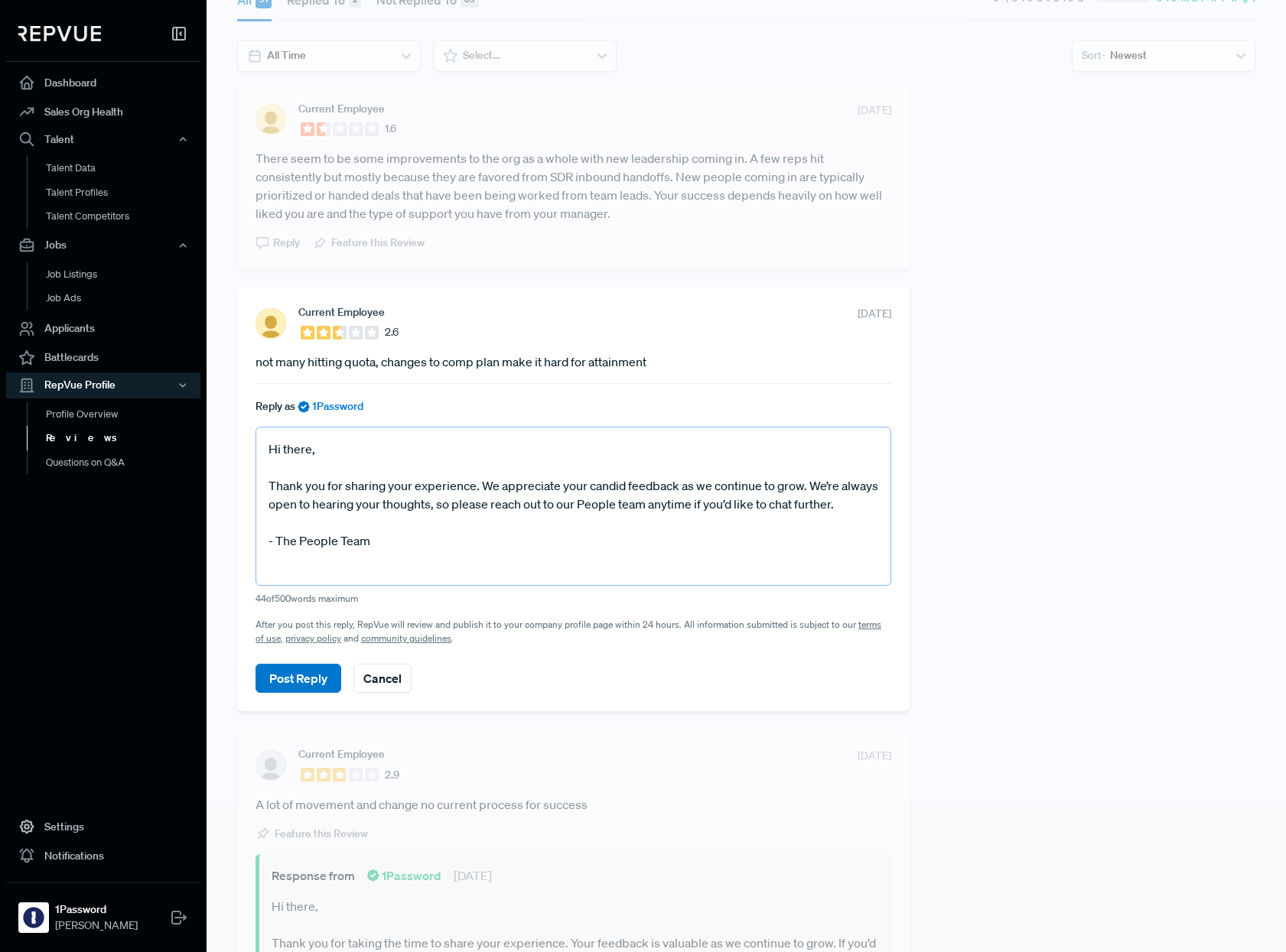
scroll to position [150, 0]
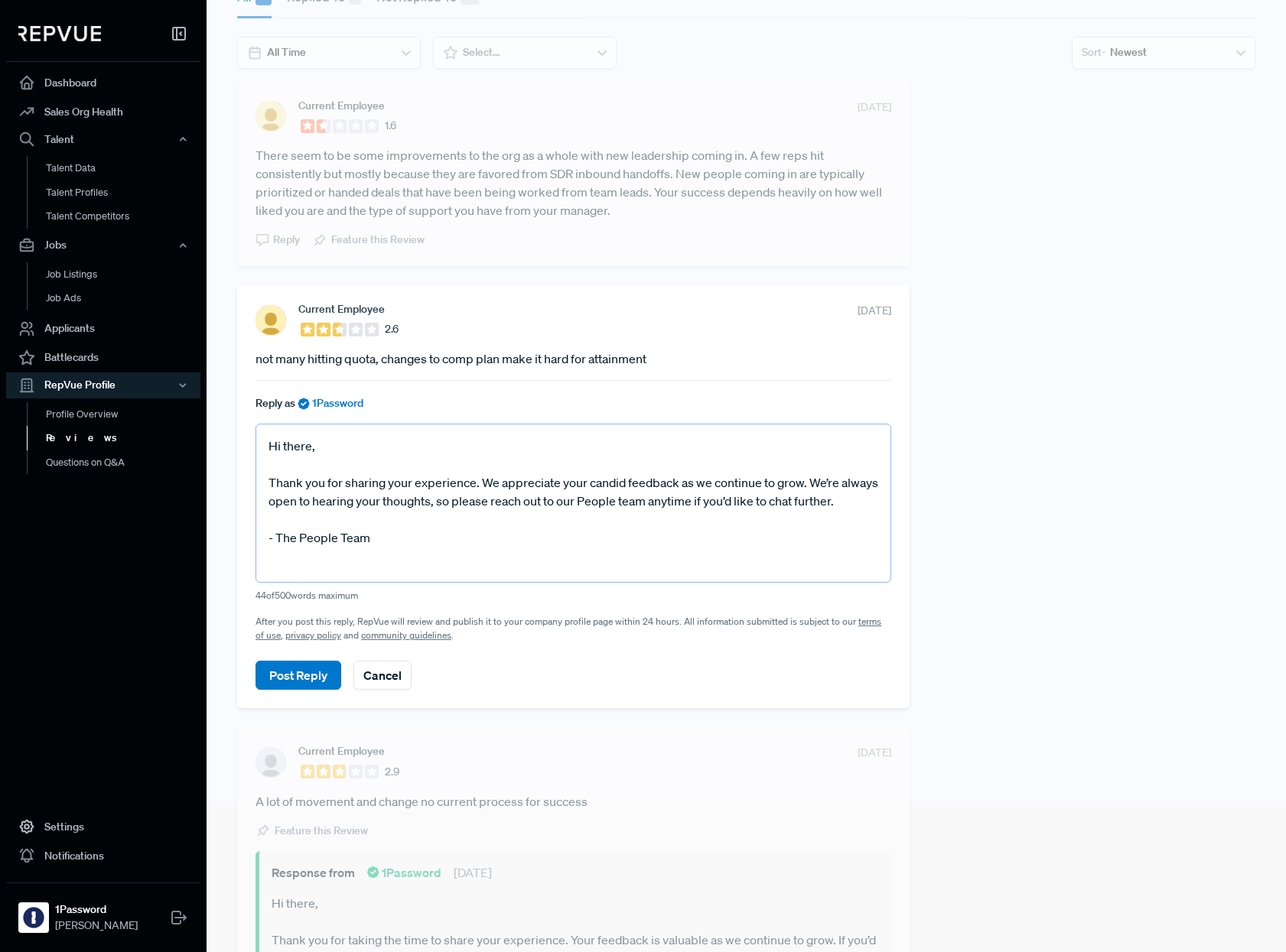
click at [409, 502] on textarea "Hi there, Thank you for sharing your experience. We appreciate your candid feed…" at bounding box center [573, 502] width 635 height 159
click at [409, 548] on textarea "Hi there, Thank you for sharing your experience. We appreciate your candid feed…" at bounding box center [573, 502] width 635 height 159
type textarea "Hi there, Thank you for sharing your experience. We appreciate your candid feed…"
click at [301, 676] on button "Post Reply" at bounding box center [299, 675] width 86 height 29
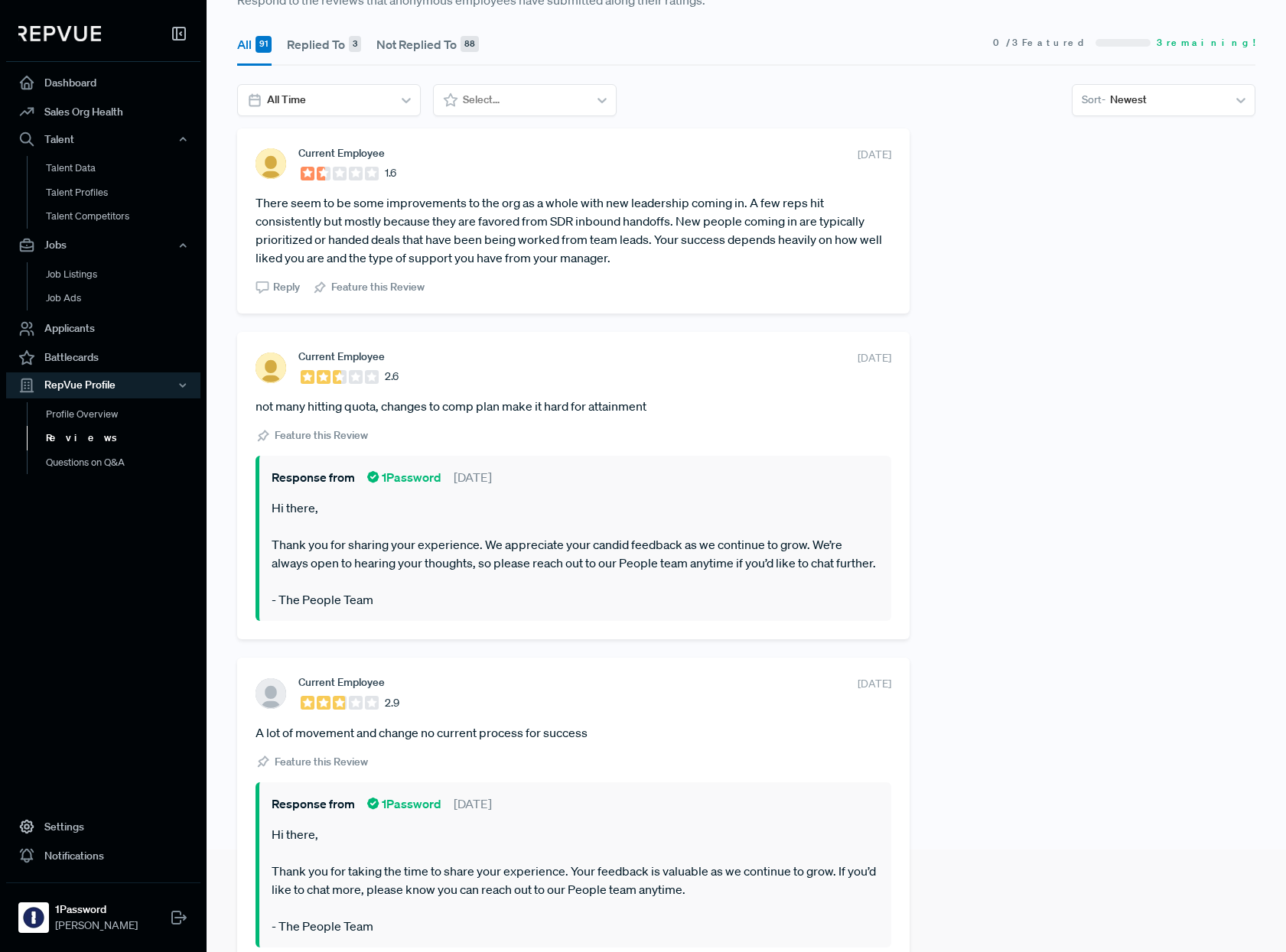
scroll to position [0, 0]
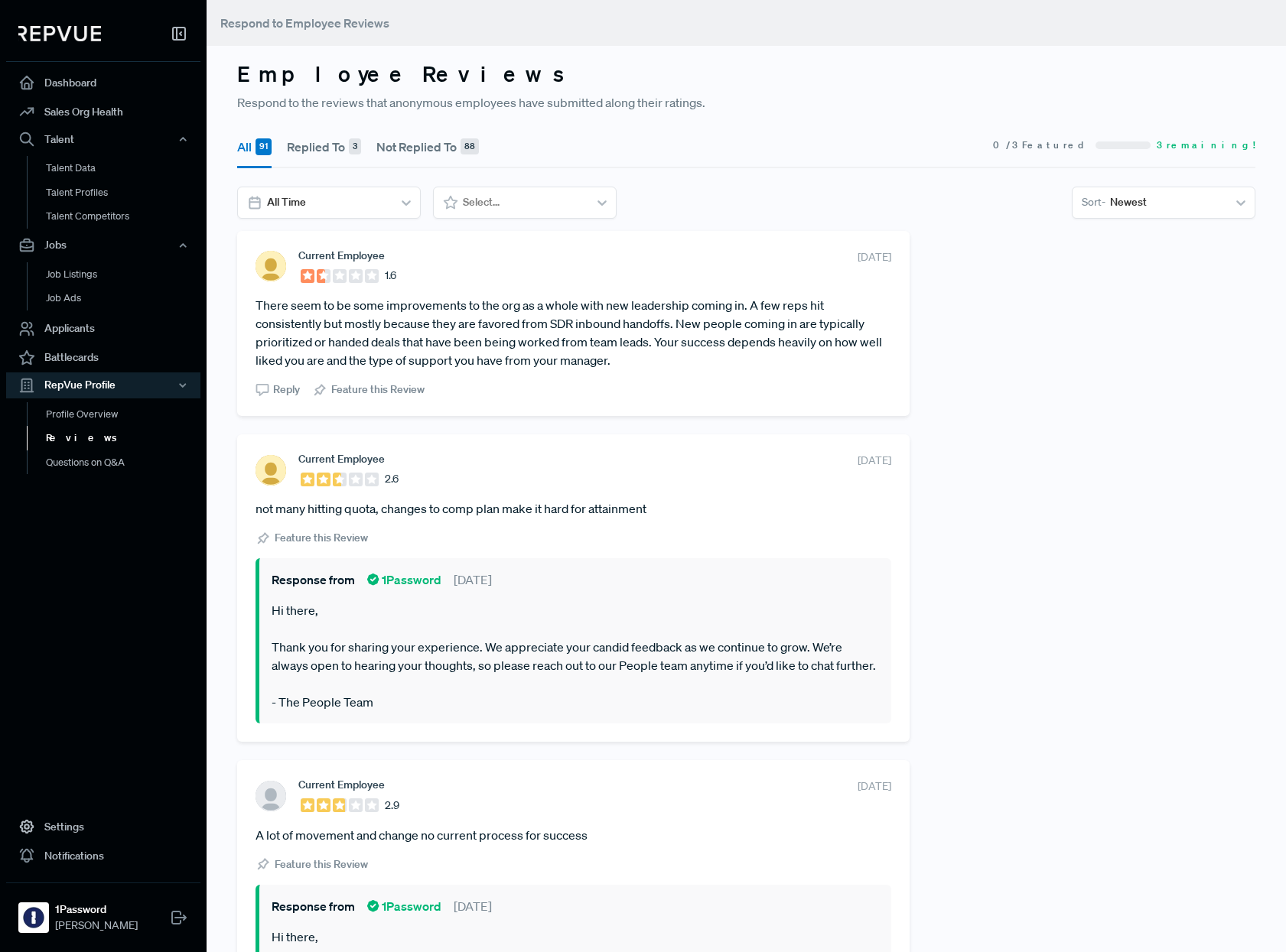
drag, startPoint x: 256, startPoint y: 306, endPoint x: 617, endPoint y: 360, distance: 365.0
click at [617, 360] on article "There seem to be some improvements to the org as a whole with new leadership co…" at bounding box center [573, 332] width 635 height 73
copy article "There seem to be some improvements to the org as a whole with new leadership co…"
click at [273, 394] on span "Reply" at bounding box center [286, 389] width 26 height 16
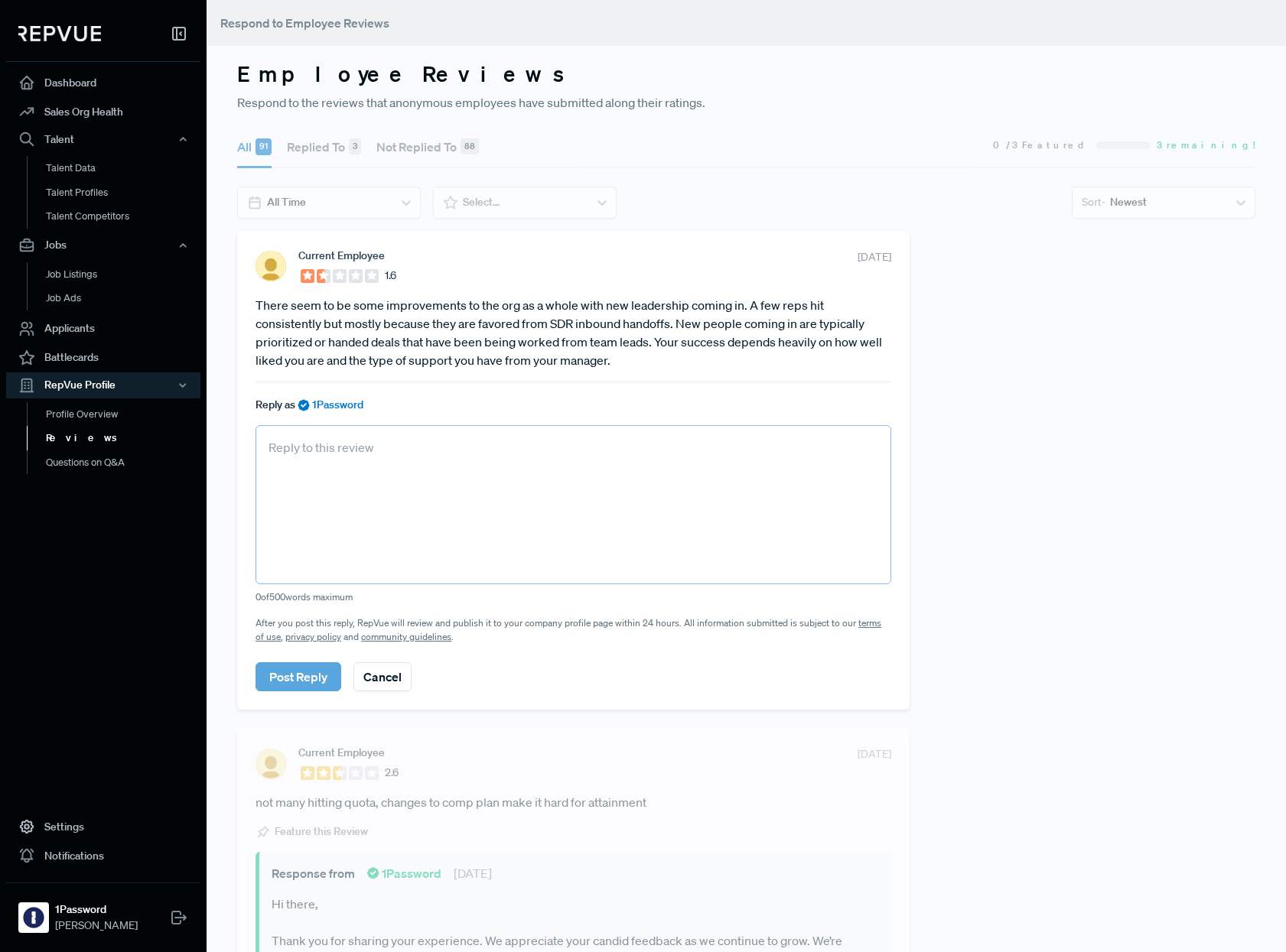
click at [357, 508] on textarea at bounding box center [573, 504] width 635 height 159
paste textarea "Hi there, Thank you for taking the time to share your thoughts. We value your c…"
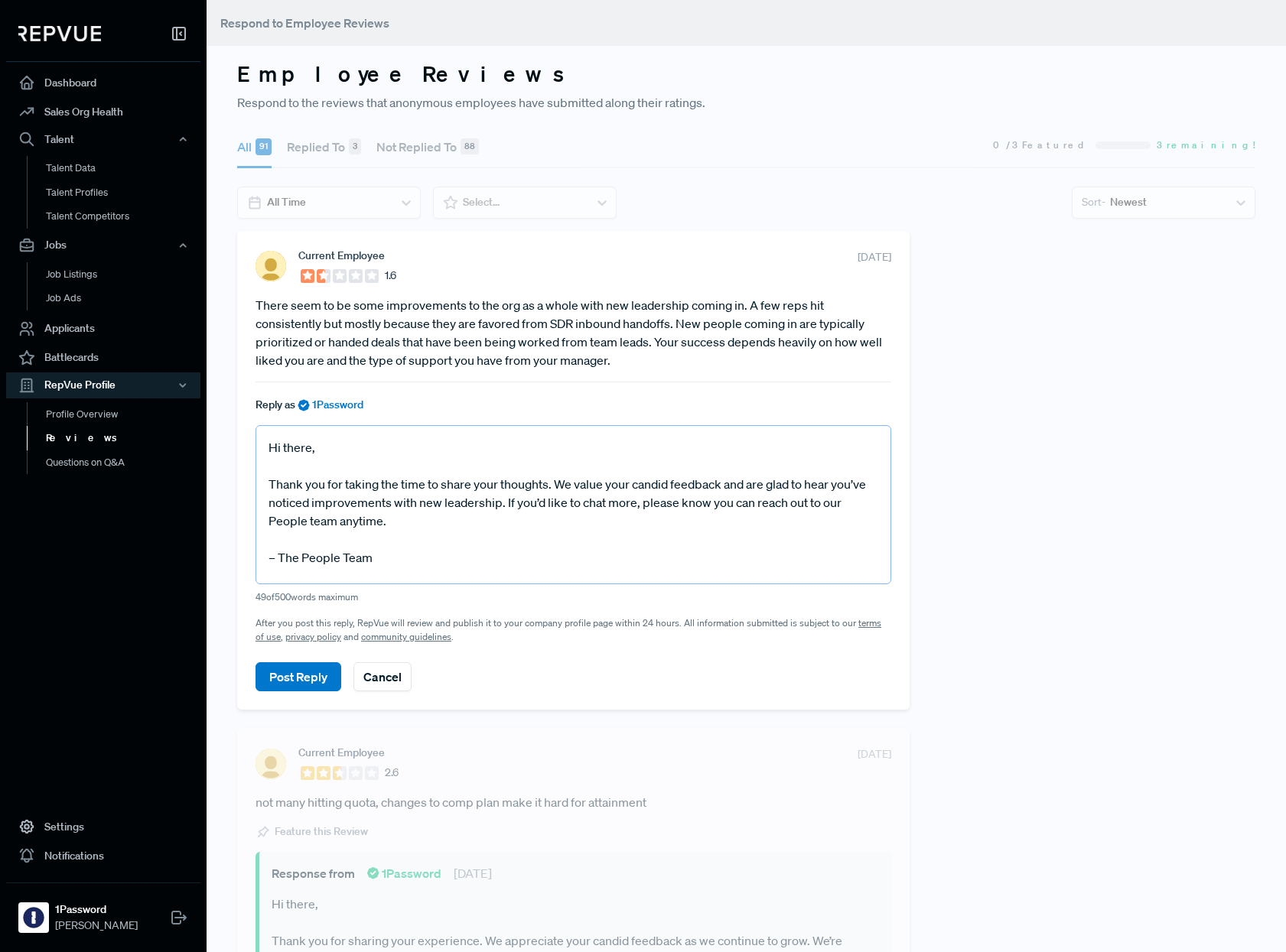
drag, startPoint x: 500, startPoint y: 507, endPoint x: 396, endPoint y: 507, distance: 104.0
click at [396, 507] on textarea "Hi there, Thank you for taking the time to share your thoughts. We value your c…" at bounding box center [573, 504] width 635 height 159
type textarea "Hi there, Thank you for taking the time to share your thoughts. We value your c…"
click at [442, 568] on textarea "Hi there, Thank you for taking the time to share your thoughts. We value your c…" at bounding box center [573, 504] width 635 height 159
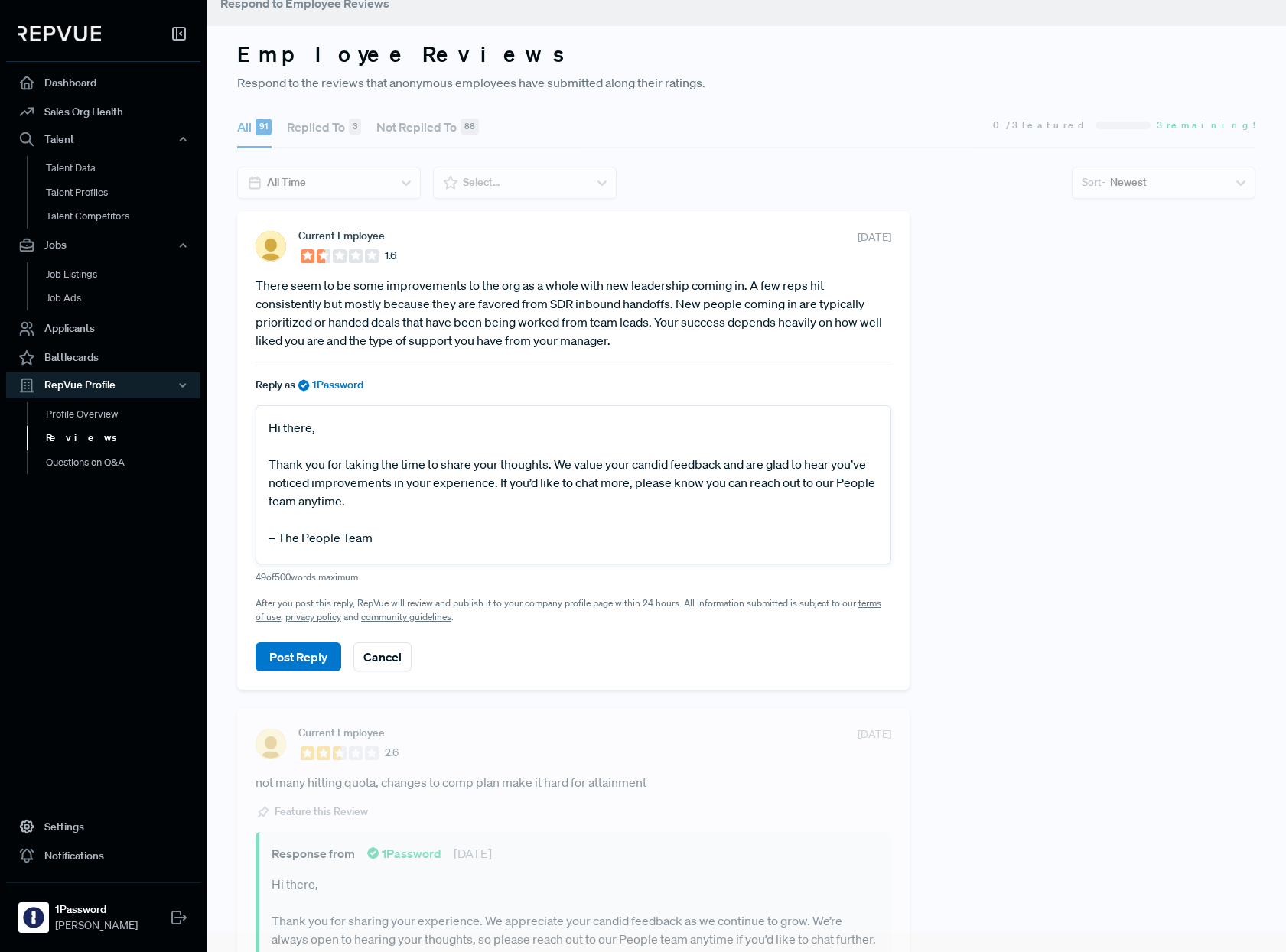
scroll to position [10, 0]
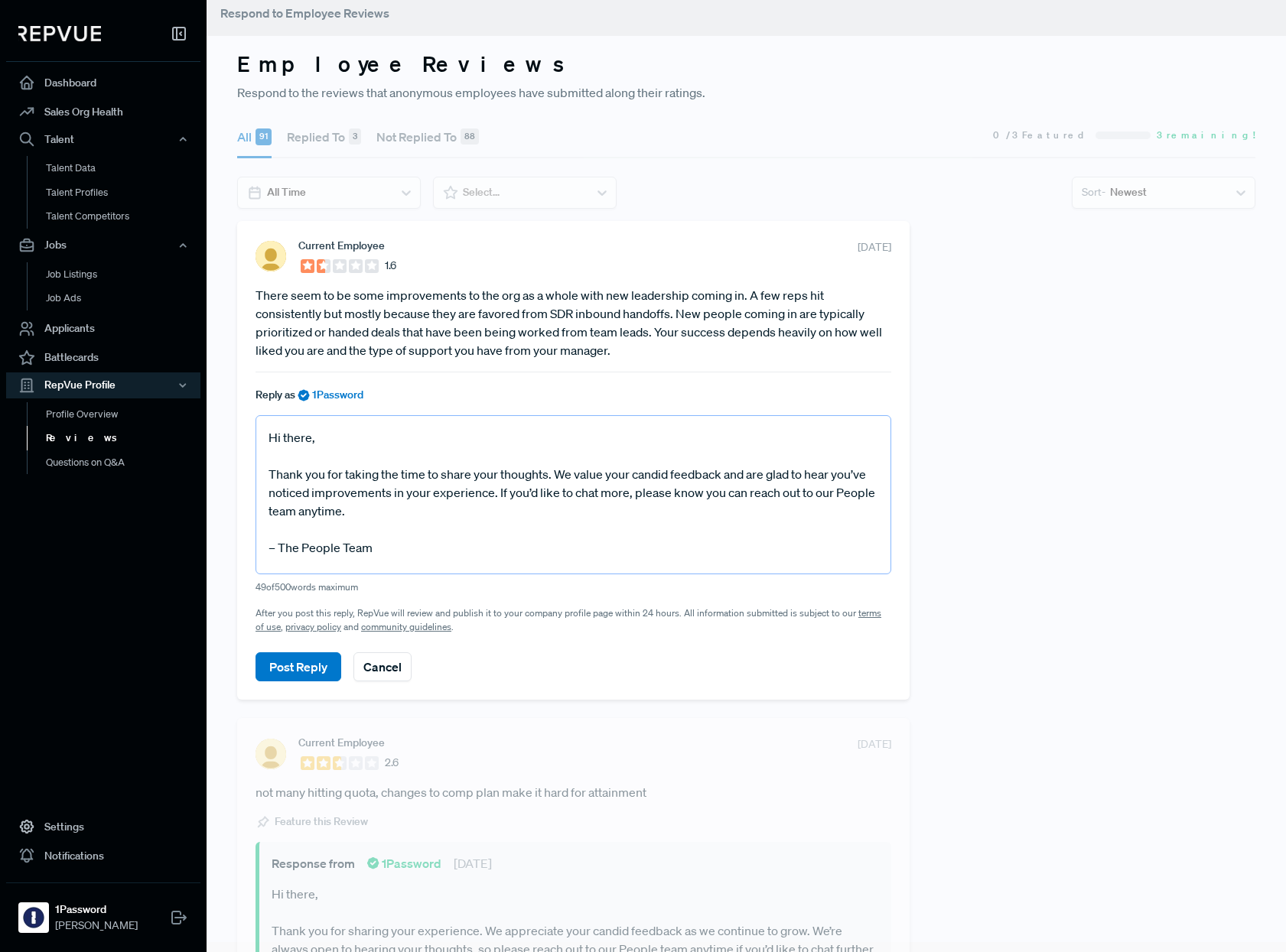
click at [409, 551] on textarea "Hi there, Thank you for taking the time to share your thoughts. We value your c…" at bounding box center [573, 495] width 635 height 159
click at [305, 669] on button "Post Reply" at bounding box center [299, 667] width 86 height 29
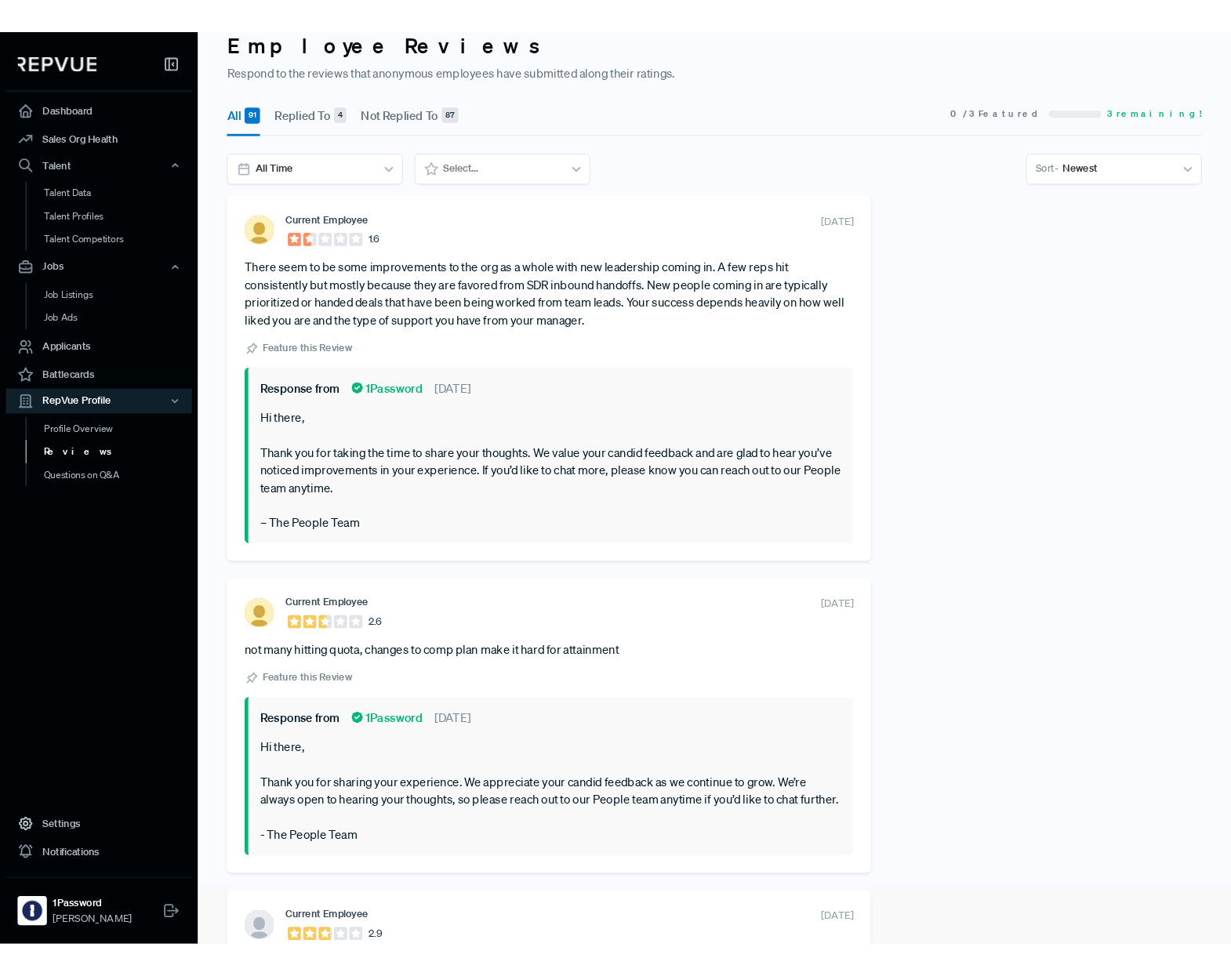
scroll to position [0, 0]
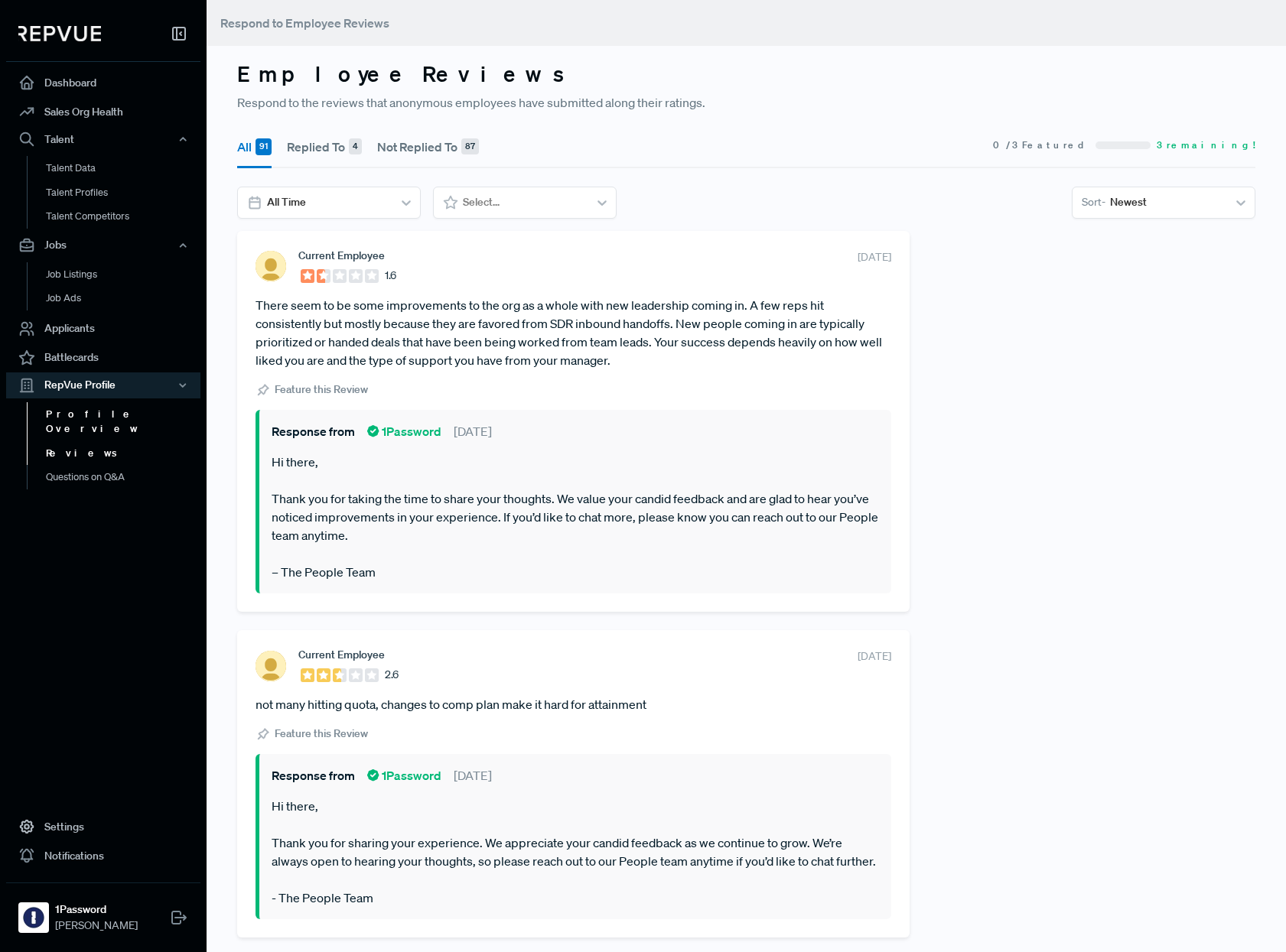
click at [126, 413] on link "Profile Overview" at bounding box center [123, 421] width 194 height 39
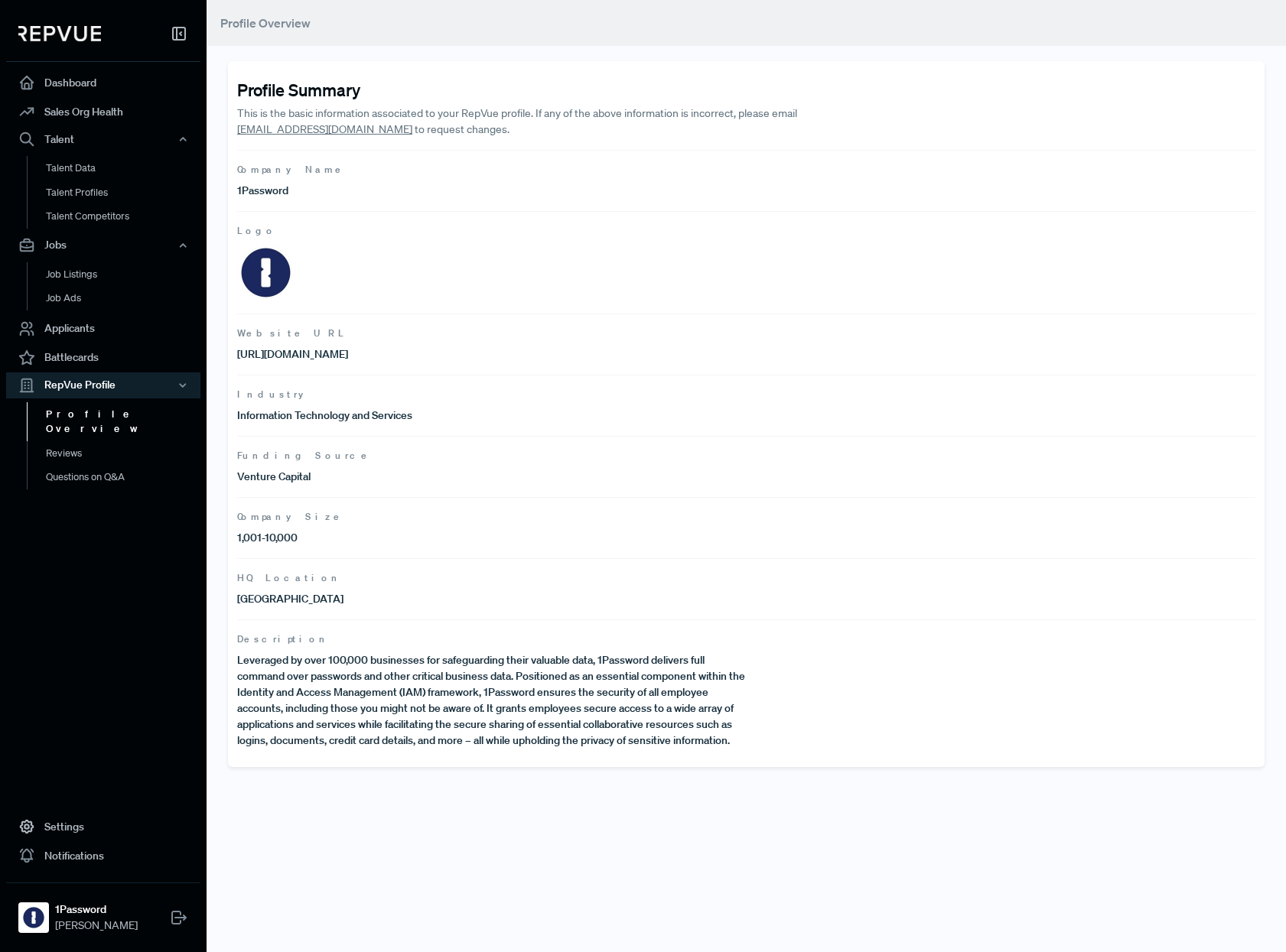
click at [664, 103] on article "Profile Summary This is the basic information associated to your RepVue profile…" at bounding box center [745, 109] width 1018 height 59
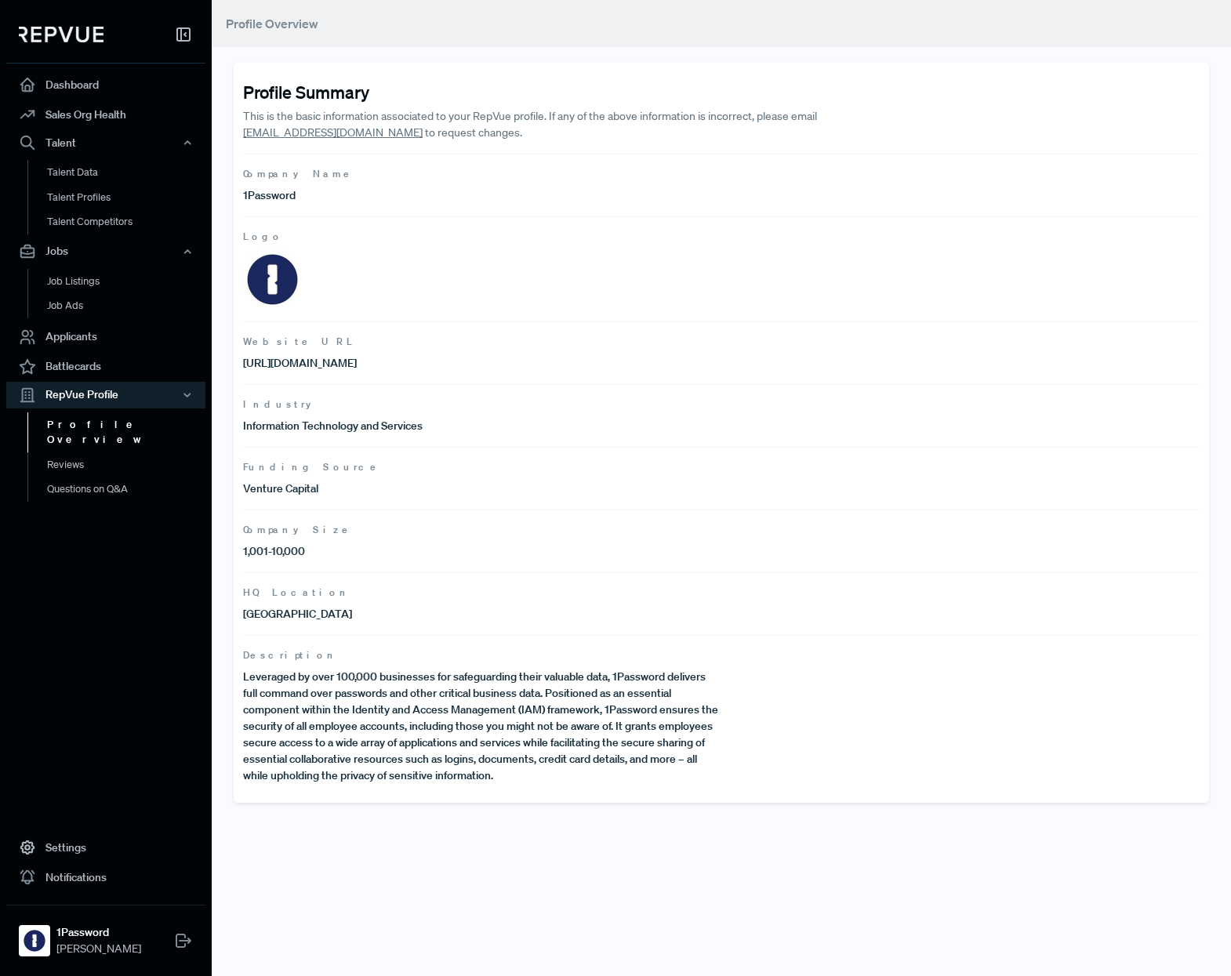
click at [298, 95] on h4 "Profile Summary" at bounding box center [721, 92] width 956 height 20
copy h4 "Profile Summary"
click at [329, 99] on h4 "Profile Summary" at bounding box center [721, 92] width 956 height 20
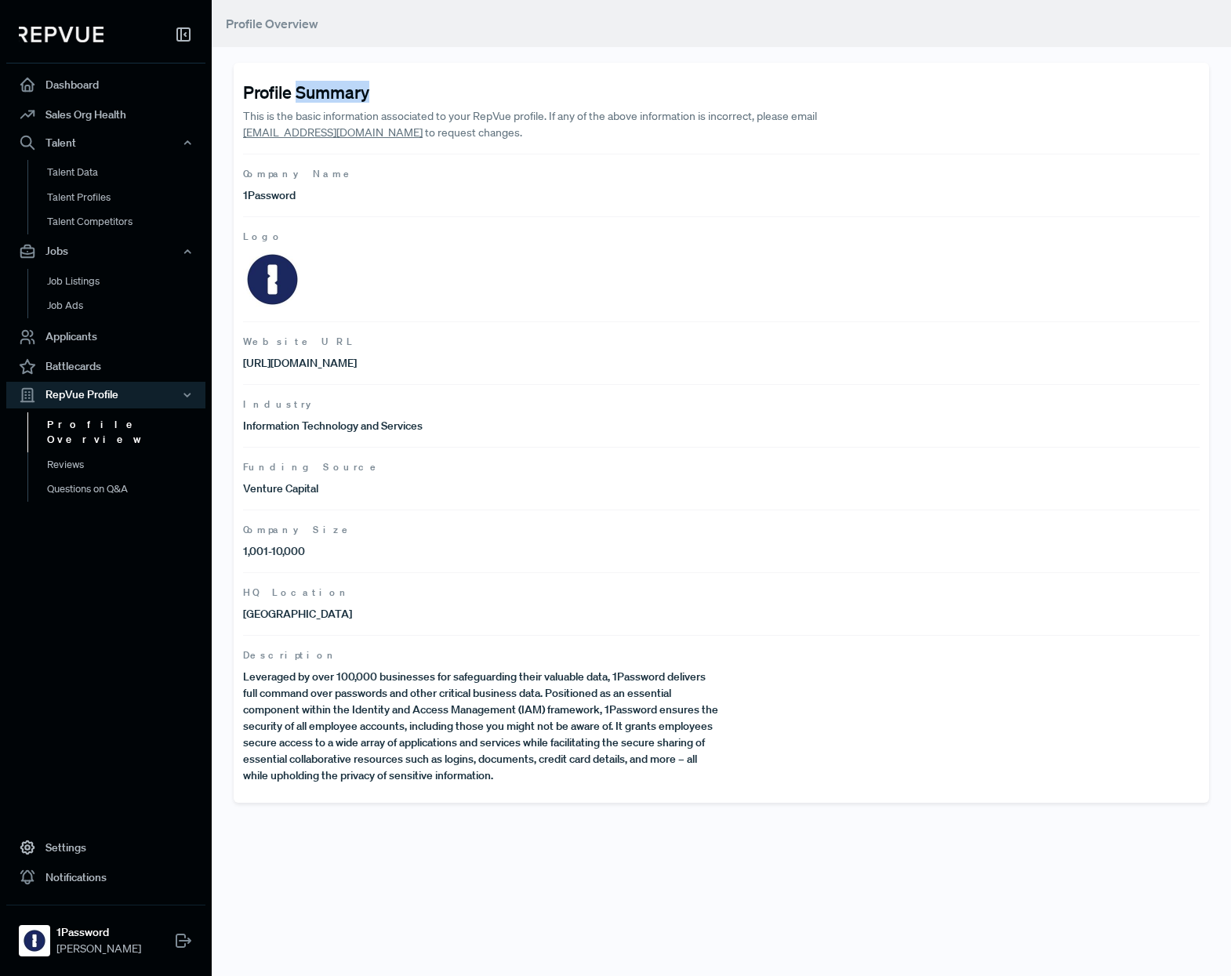
click at [329, 99] on h4 "Profile Summary" at bounding box center [721, 92] width 956 height 20
click at [275, 653] on span "Description" at bounding box center [721, 655] width 956 height 14
copy span "Description"
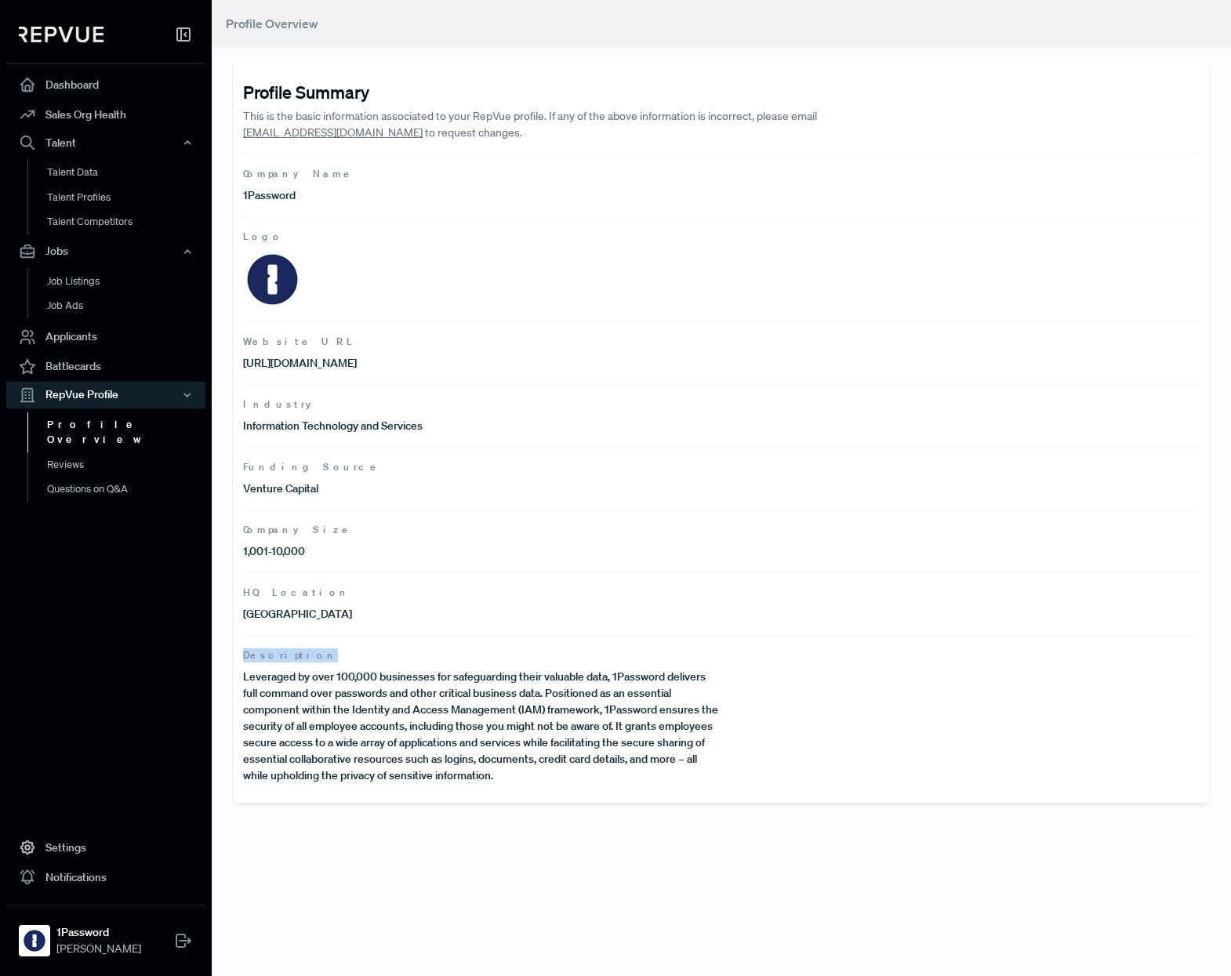
click at [280, 656] on span "Description" at bounding box center [721, 655] width 956 height 14
click at [263, 662] on article "Description Leveraged by over 100,000 businesses for safeguarding their valuabl…" at bounding box center [721, 709] width 956 height 149
click at [255, 653] on span "Description" at bounding box center [721, 655] width 956 height 14
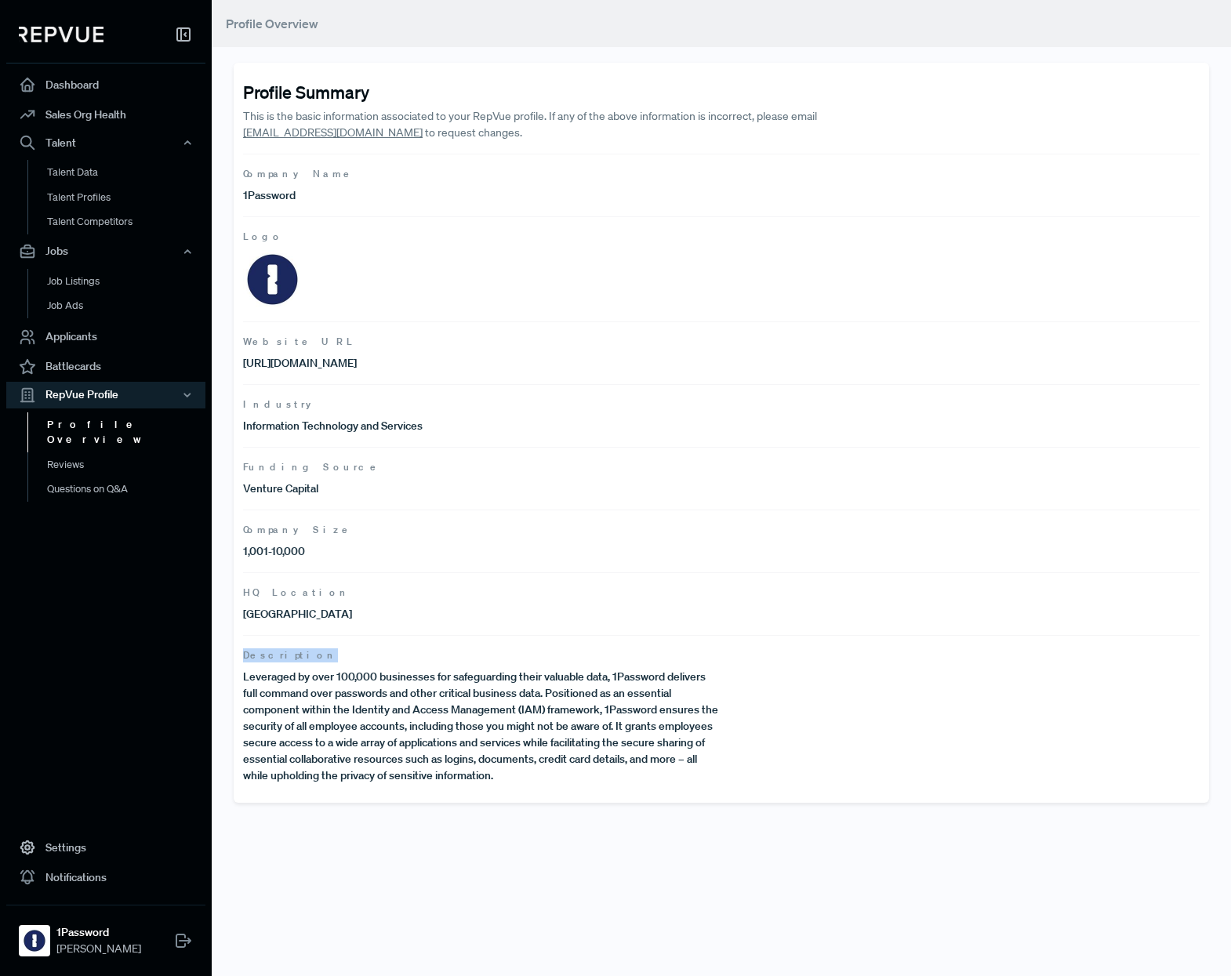
copy span "Description"
click at [514, 772] on p "Leveraged by over 100,000 businesses for safeguarding their valuable data, 1Pas…" at bounding box center [482, 726] width 478 height 115
copy link "[EMAIL_ADDRESS][DOMAIN_NAME]"
